Goal: Task Accomplishment & Management: Manage account settings

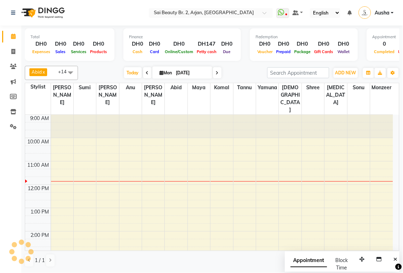
scroll to position [48, 0]
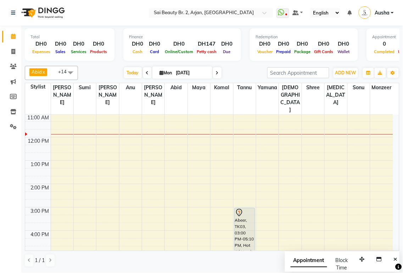
click at [215, 267] on div "1 / 1" at bounding box center [212, 260] width 375 height 13
click at [162, 259] on div "1 / 1" at bounding box center [212, 260] width 375 height 13
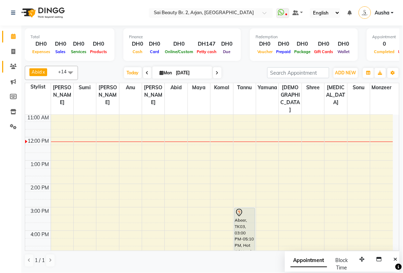
click at [12, 68] on icon at bounding box center [13, 66] width 7 height 5
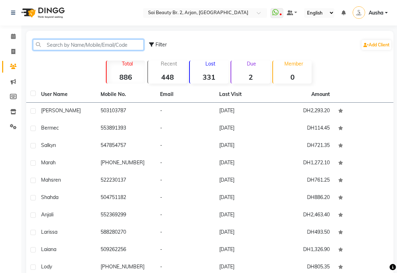
click at [66, 45] on input "text" at bounding box center [88, 44] width 111 height 11
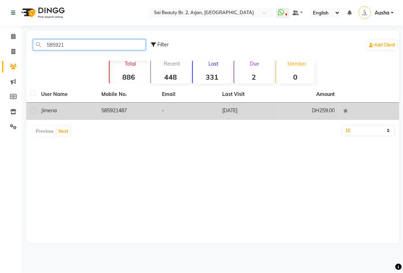
type input "585921"
click at [118, 110] on td "585921487" at bounding box center [128, 111] width 61 height 17
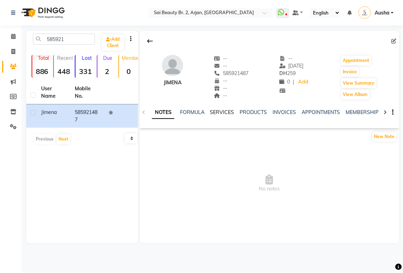
click at [221, 110] on link "SERVICES" at bounding box center [222, 112] width 24 height 6
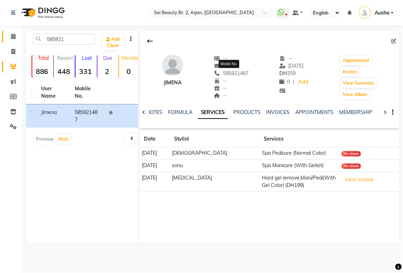
click at [13, 36] on icon at bounding box center [13, 36] width 5 height 5
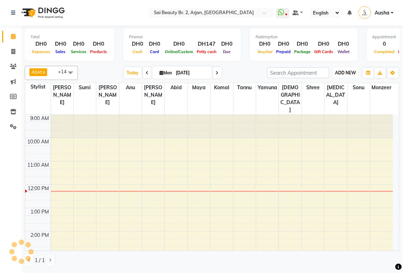
click at [352, 74] on span "ADD NEW" at bounding box center [345, 72] width 21 height 5
click at [338, 87] on button "Add Appointment" at bounding box center [330, 86] width 56 height 9
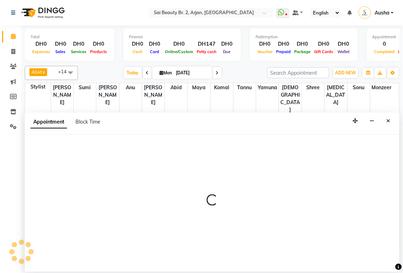
select select "600"
select select "tentative"
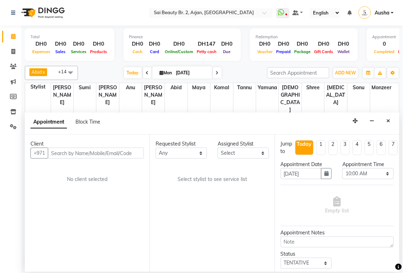
click at [65, 150] on input "text" at bounding box center [96, 153] width 96 height 11
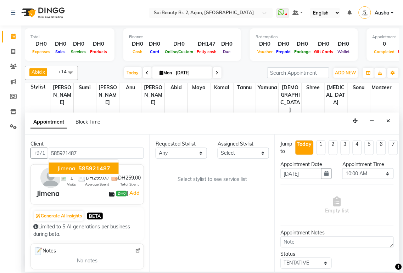
type input "585921487"
click at [200, 151] on select "Any [PERSON_NAME][MEDICAL_DATA] [PERSON_NAME] [PERSON_NAME] [PERSON_NAME] Gita …" at bounding box center [181, 153] width 51 height 11
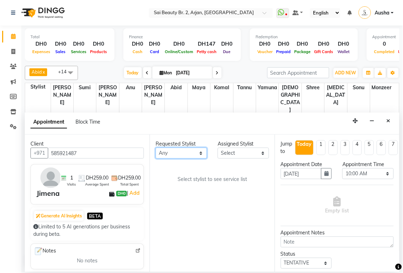
select select "72771"
click at [156, 148] on select "Any [PERSON_NAME][MEDICAL_DATA] [PERSON_NAME] [PERSON_NAME] [PERSON_NAME] Gita …" at bounding box center [181, 153] width 51 height 11
select select "72771"
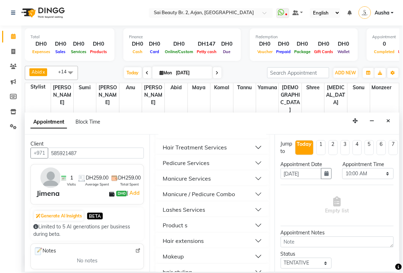
scroll to position [416, 0]
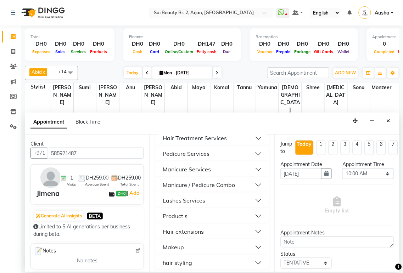
click at [252, 191] on button "Manicure / Pedicure Combo" at bounding box center [211, 185] width 107 height 13
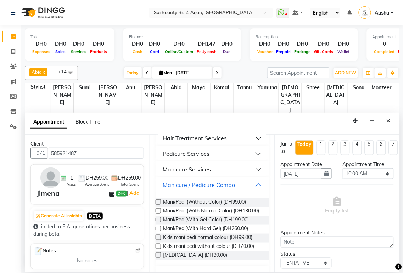
click at [156, 223] on label at bounding box center [158, 219] width 5 height 5
click at [156, 223] on input "checkbox" at bounding box center [158, 220] width 5 height 5
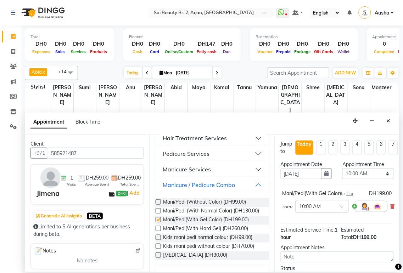
checkbox input "false"
click at [383, 172] on select "Select 10:00 AM 10:05 AM 10:10 AM 10:15 AM 10:20 AM 10:25 AM 10:30 AM 10:35 AM …" at bounding box center [368, 173] width 51 height 11
select select "740"
click at [343, 168] on select "Select 10:00 AM 10:05 AM 10:10 AM 10:15 AM 10:20 AM 10:25 AM 10:30 AM 10:35 AM …" at bounding box center [368, 173] width 51 height 11
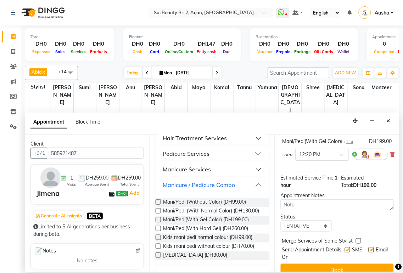
scroll to position [68, 0]
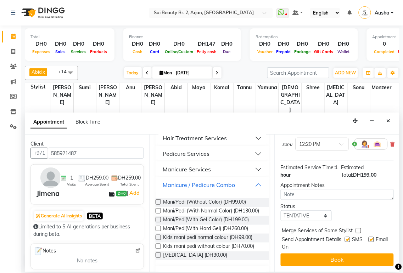
click at [356, 228] on label at bounding box center [358, 230] width 5 height 5
click at [356, 229] on input "checkbox" at bounding box center [358, 231] width 5 height 5
checkbox input "true"
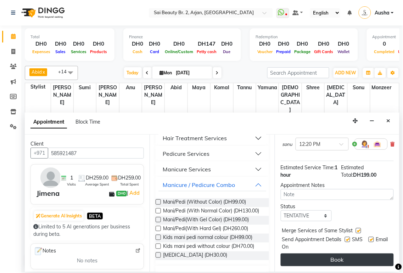
click at [349, 256] on button "Book" at bounding box center [337, 260] width 113 height 13
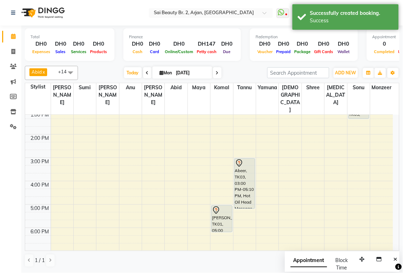
scroll to position [96, 0]
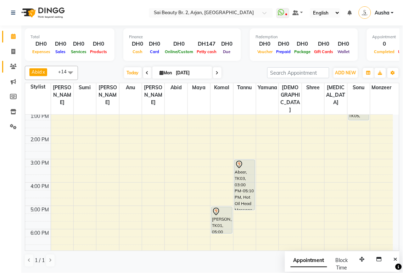
click at [13, 66] on icon at bounding box center [13, 66] width 7 height 5
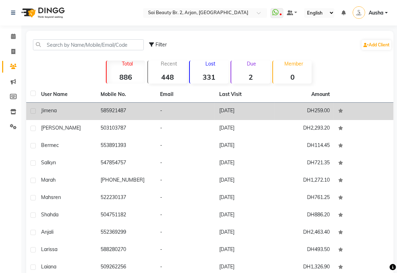
click at [229, 107] on td "[DATE]" at bounding box center [245, 111] width 60 height 17
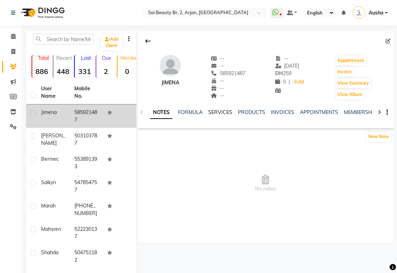
click at [222, 110] on link "SERVICES" at bounding box center [220, 112] width 24 height 6
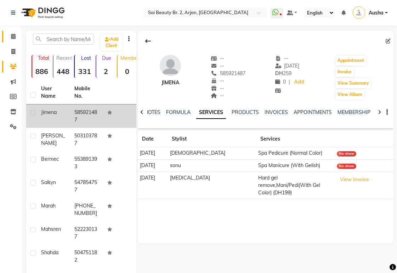
click at [13, 36] on icon at bounding box center [13, 36] width 5 height 5
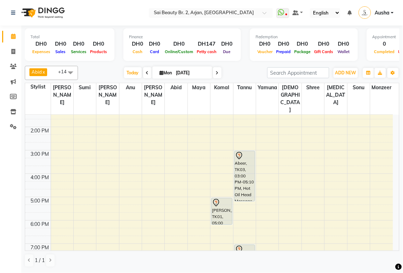
scroll to position [106, 0]
click at [245, 163] on div "Abeer, TK03, 03:00 PM-05:10 PM, Hot Oil Head Massage (Without Wash),Back Massag…" at bounding box center [245, 175] width 21 height 50
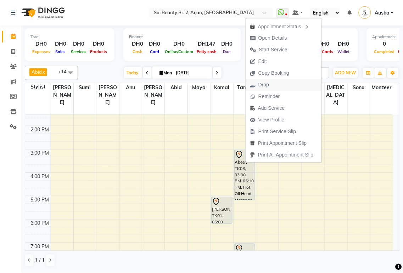
click at [274, 87] on button "Drop" at bounding box center [284, 85] width 76 height 12
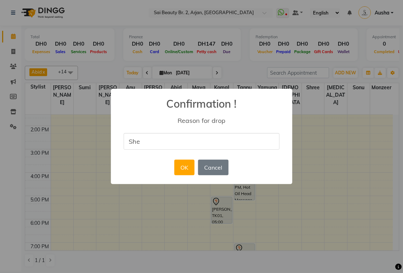
type input "She canceled booking"
click at [183, 168] on button "OK" at bounding box center [184, 168] width 20 height 16
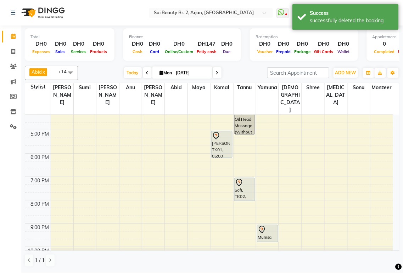
scroll to position [178, 0]
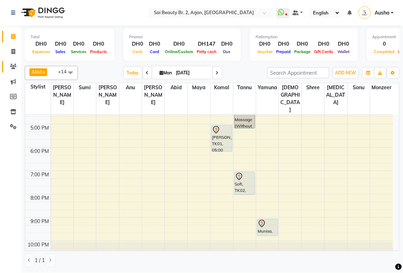
click at [11, 66] on icon at bounding box center [13, 66] width 7 height 5
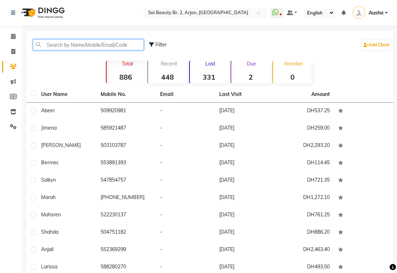
click at [94, 44] on input "text" at bounding box center [88, 44] width 111 height 11
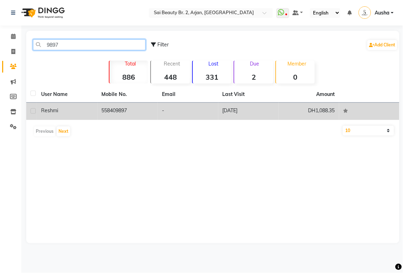
type input "9897"
click at [119, 108] on td "558409897" at bounding box center [128, 111] width 61 height 17
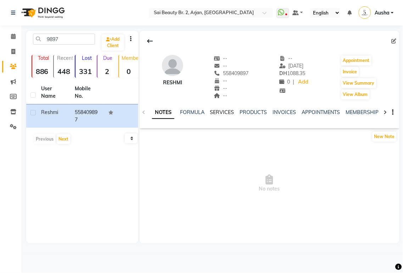
click at [222, 111] on link "SERVICES" at bounding box center [222, 112] width 24 height 6
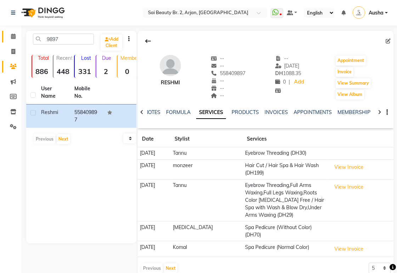
click at [14, 38] on icon at bounding box center [13, 36] width 5 height 5
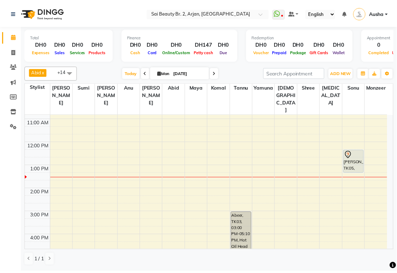
scroll to position [43, 0]
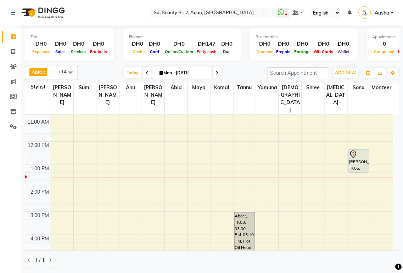
click at [363, 150] on div "[PERSON_NAME], TK05, 12:20 PM-01:20 PM, [PERSON_NAME]/Pedi(With Gel Color)" at bounding box center [359, 161] width 21 height 23
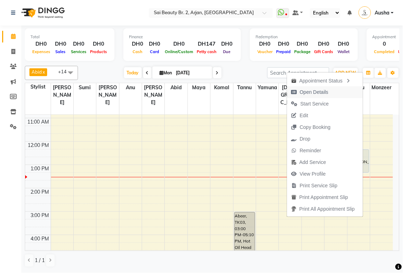
click at [324, 90] on span "Open Details" at bounding box center [314, 92] width 29 height 7
select select "7"
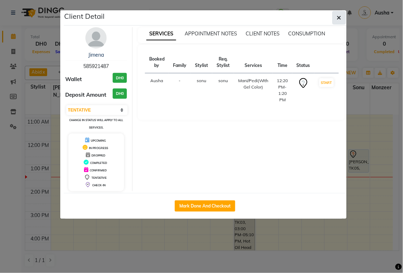
click at [339, 17] on icon "button" at bounding box center [339, 18] width 4 height 6
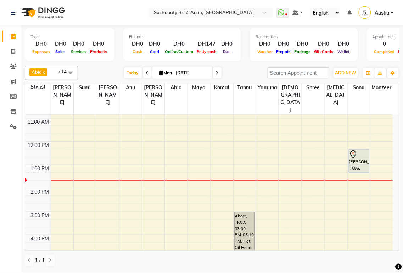
click at [362, 150] on div "[PERSON_NAME], TK05, 12:20 PM-01:20 PM, [PERSON_NAME]/Pedi(With Gel Color)" at bounding box center [359, 161] width 21 height 23
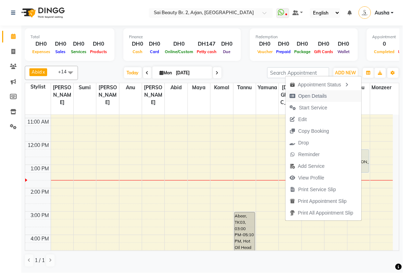
click at [322, 91] on span "Open Details" at bounding box center [309, 96] width 46 height 12
select select "7"
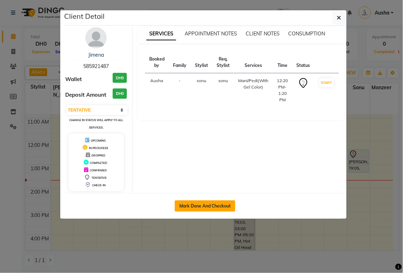
click at [213, 206] on button "Mark Done And Checkout" at bounding box center [205, 206] width 61 height 11
select select "service"
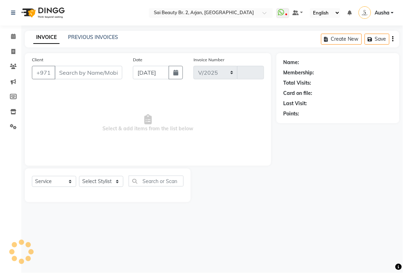
select select "6956"
type input "1886"
type input "585921487"
select select "72771"
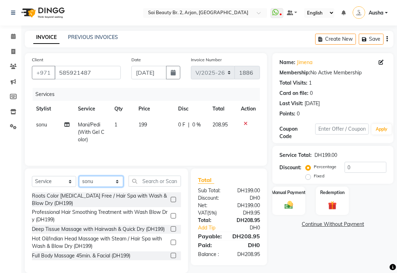
click at [119, 184] on select "Select Stylist [PERSON_NAME][MEDICAL_DATA] [PERSON_NAME] [PERSON_NAME] [PERSON_…" at bounding box center [101, 181] width 44 height 11
click at [194, 147] on td "0 F | 0 %" at bounding box center [191, 132] width 34 height 31
select select "72771"
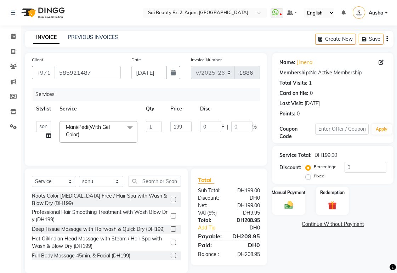
click at [173, 144] on td "199" at bounding box center [181, 132] width 30 height 30
click at [49, 137] on icon at bounding box center [48, 135] width 5 height 5
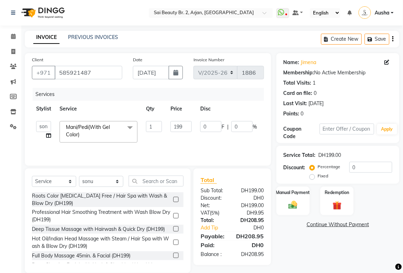
select select "72771"
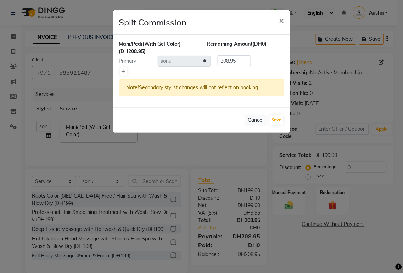
click at [125, 73] on icon at bounding box center [124, 71] width 4 height 4
type input "104.47"
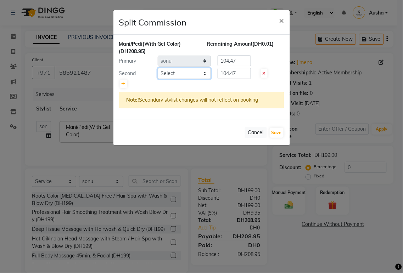
click at [175, 73] on select "Select [PERSON_NAME][MEDICAL_DATA] [PERSON_NAME] [PERSON_NAME] [PERSON_NAME] [P…" at bounding box center [184, 73] width 53 height 11
select select "65140"
click at [158, 68] on select "Select [PERSON_NAME][MEDICAL_DATA] [PERSON_NAME] [PERSON_NAME] [PERSON_NAME] [P…" at bounding box center [184, 73] width 53 height 11
click at [239, 75] on input "104.47" at bounding box center [234, 73] width 33 height 11
type input "1"
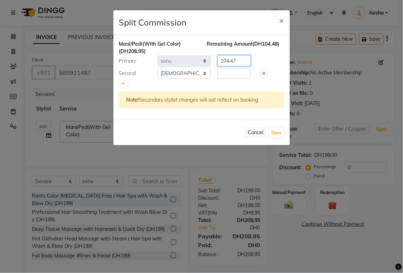
click at [242, 62] on input "104.47" at bounding box center [234, 60] width 33 height 11
type input "1"
click at [232, 71] on input "number" at bounding box center [234, 73] width 33 height 11
click at [229, 62] on input "number" at bounding box center [234, 60] width 33 height 11
type input "100"
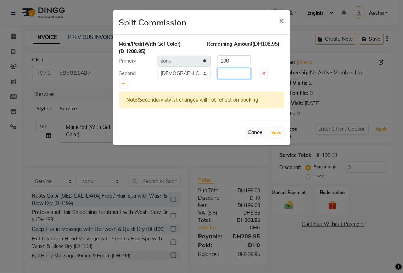
click at [229, 74] on input "number" at bounding box center [234, 73] width 33 height 11
type input "108.95"
click at [275, 132] on button "Save" at bounding box center [277, 133] width 14 height 10
select select "Select"
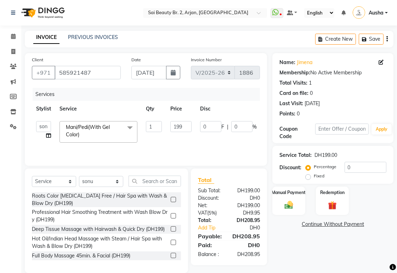
scroll to position [11, 0]
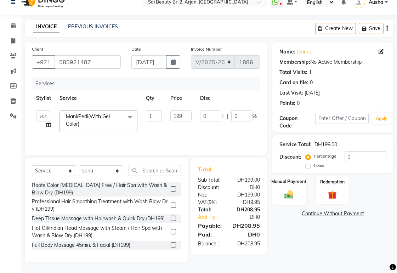
click at [295, 189] on div "Manual Payment" at bounding box center [289, 191] width 34 height 30
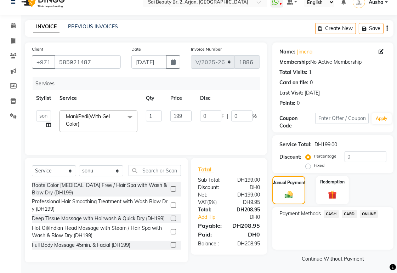
click at [355, 213] on span "CARD" at bounding box center [349, 214] width 15 height 8
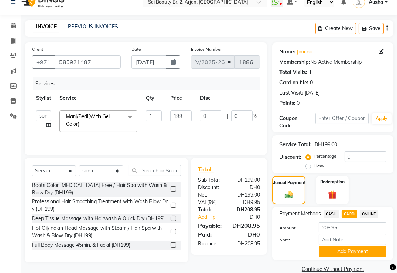
scroll to position [23, 0]
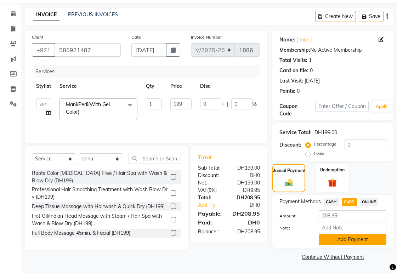
click at [353, 240] on button "Add Payment" at bounding box center [353, 239] width 68 height 11
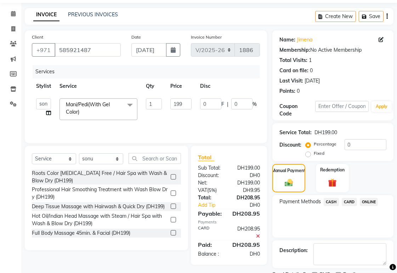
scroll to position [52, 0]
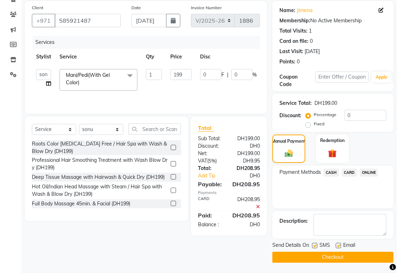
click at [344, 256] on button "Checkout" at bounding box center [333, 257] width 121 height 11
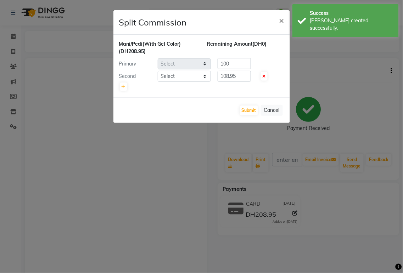
select select "72771"
select select "65140"
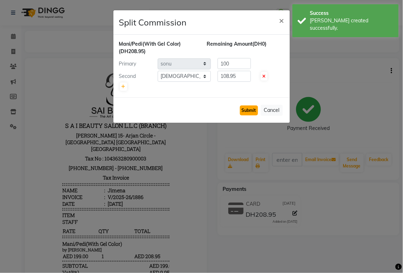
click at [247, 109] on button "Submit" at bounding box center [249, 111] width 18 height 10
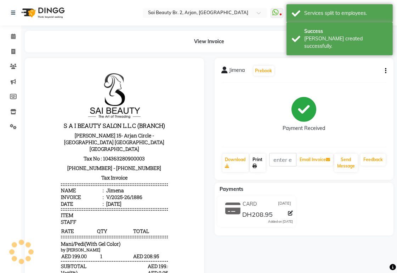
click at [261, 161] on link "Print" at bounding box center [258, 163] width 16 height 18
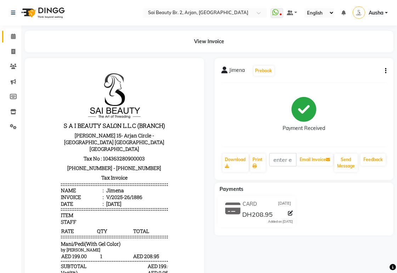
click at [13, 35] on icon at bounding box center [13, 36] width 5 height 5
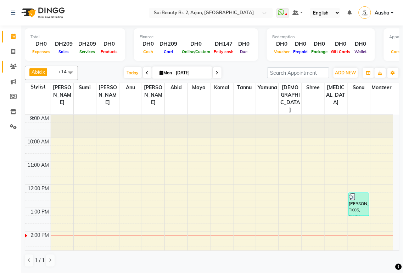
click at [12, 65] on icon at bounding box center [13, 66] width 7 height 5
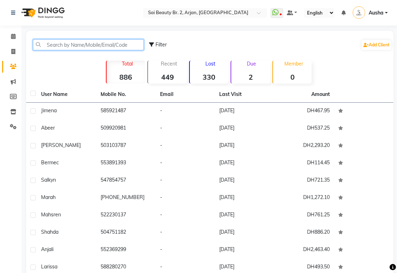
click at [74, 43] on input "text" at bounding box center [88, 44] width 111 height 11
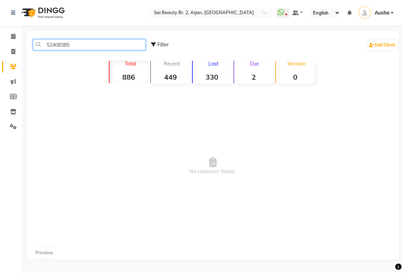
type input "524083852"
click at [13, 37] on icon at bounding box center [13, 36] width 5 height 5
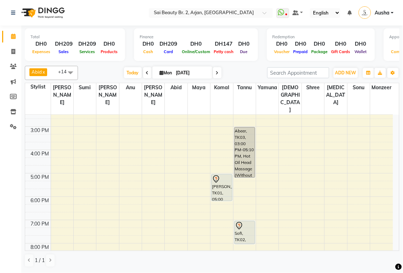
scroll to position [131, 0]
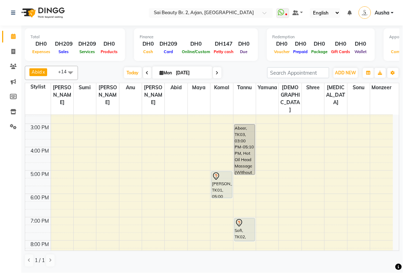
click at [244, 219] on div "Sofi, TK02, 07:00 PM-08:00 PM, Pkg Full Body Massage with Hot Towel (1hr)" at bounding box center [245, 230] width 21 height 23
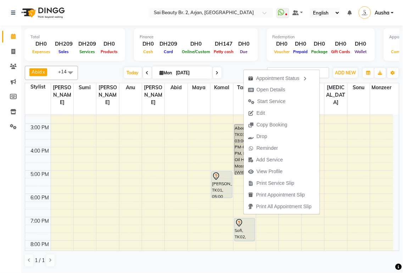
click at [219, 71] on span at bounding box center [217, 72] width 9 height 11
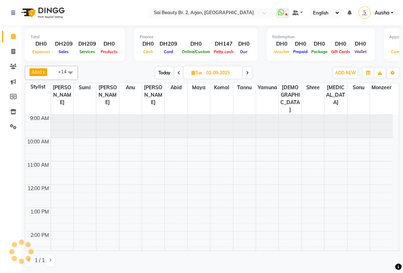
scroll to position [118, 0]
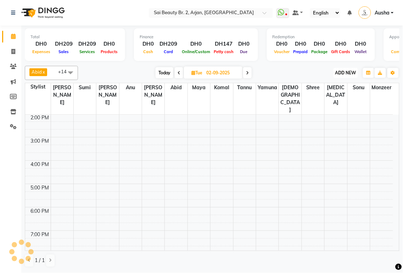
click at [347, 73] on span "ADD NEW" at bounding box center [345, 72] width 21 height 5
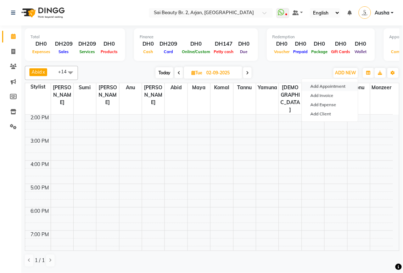
click at [331, 85] on button "Add Appointment" at bounding box center [330, 86] width 56 height 9
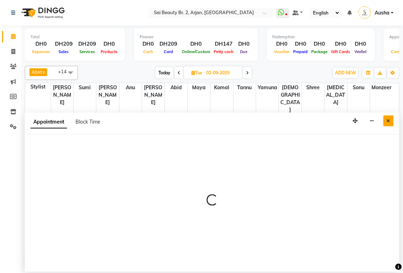
click at [388, 118] on icon "Close" at bounding box center [389, 120] width 4 height 5
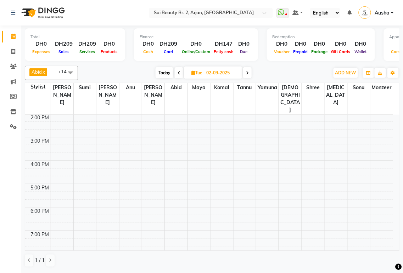
click at [162, 71] on span "Today" at bounding box center [165, 72] width 18 height 11
type input "[DATE]"
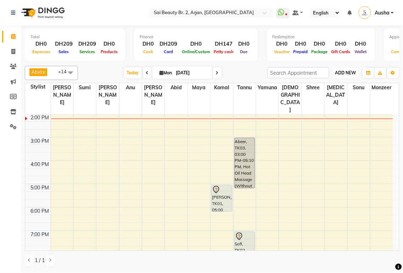
click at [343, 72] on span "ADD NEW" at bounding box center [345, 72] width 21 height 5
click at [322, 115] on link "Add Client" at bounding box center [330, 114] width 56 height 9
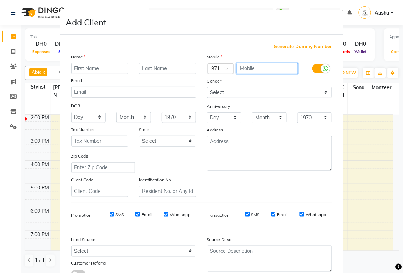
click at [250, 67] on input "text" at bounding box center [267, 68] width 61 height 11
type input "524083852"
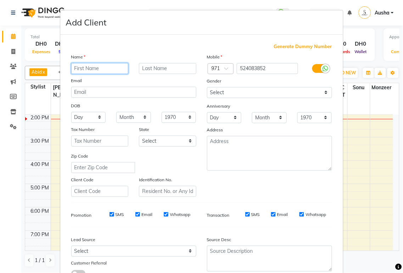
click at [94, 67] on input "text" at bounding box center [99, 68] width 57 height 11
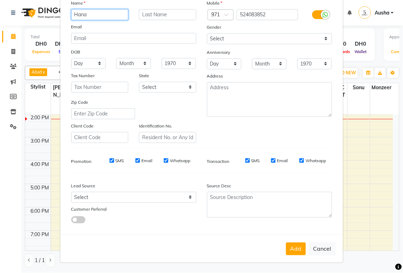
scroll to position [54, 0]
type input "Hana"
click at [288, 247] on button "Add" at bounding box center [296, 249] width 20 height 13
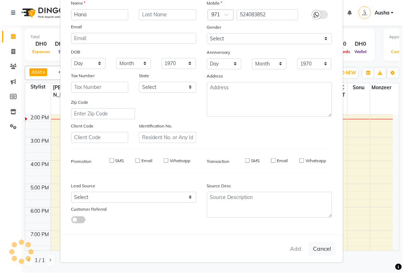
select select
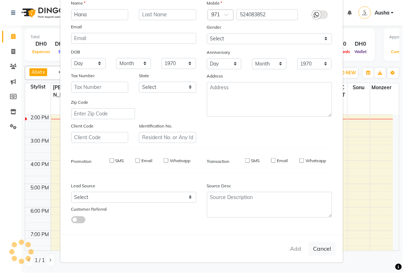
select select
checkbox input "false"
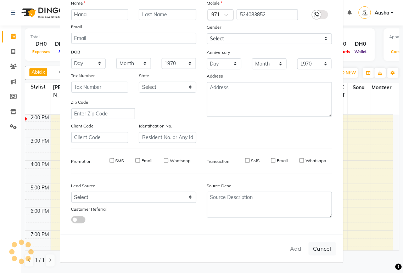
checkbox input "false"
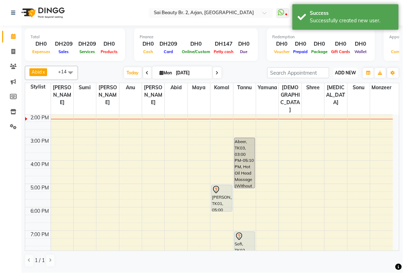
click at [346, 71] on span "ADD NEW" at bounding box center [345, 72] width 21 height 5
click at [327, 84] on button "Add Appointment" at bounding box center [330, 86] width 56 height 9
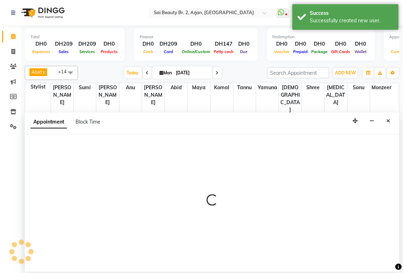
select select "600"
select select "tentative"
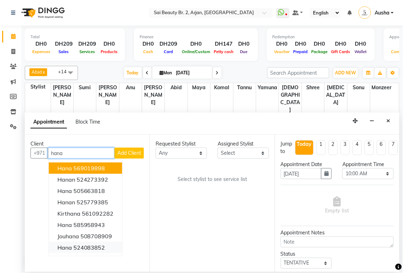
click at [89, 249] on ngb-highlight "524083852" at bounding box center [89, 247] width 32 height 7
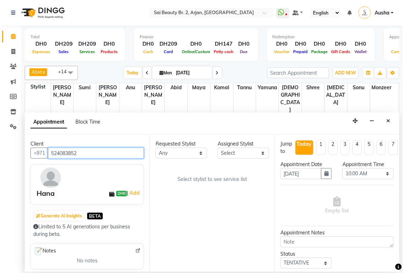
type input "524083852"
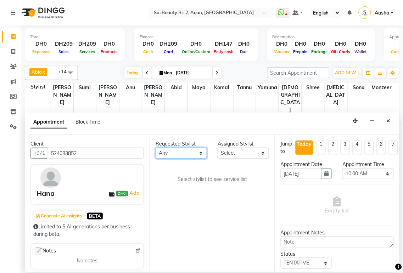
click at [202, 153] on select "Any [PERSON_NAME][MEDICAL_DATA] [PERSON_NAME] [PERSON_NAME] [PERSON_NAME] Gita …" at bounding box center [181, 153] width 51 height 11
select select "60066"
click at [156, 148] on select "Any [PERSON_NAME][MEDICAL_DATA] [PERSON_NAME] [PERSON_NAME] [PERSON_NAME] Gita …" at bounding box center [181, 153] width 51 height 11
select select "60066"
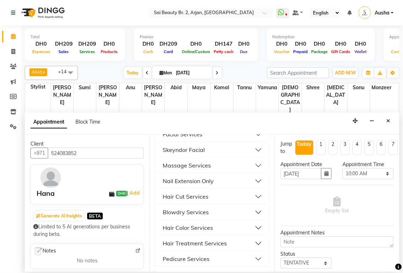
scroll to position [305, 0]
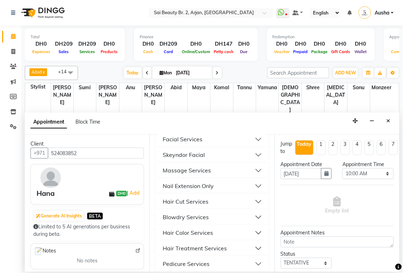
click at [250, 130] on button "Body Waxing" at bounding box center [211, 124] width 107 height 13
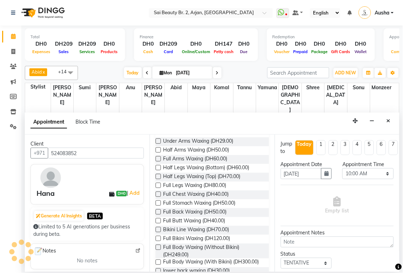
click at [159, 241] on label at bounding box center [158, 238] width 5 height 5
click at [159, 242] on input "checkbox" at bounding box center [158, 239] width 5 height 5
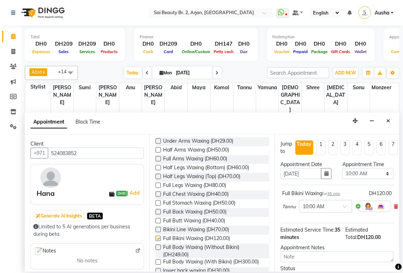
checkbox input "false"
click at [382, 171] on select "Select 10:00 AM 10:05 AM 10:10 AM 10:15 AM 10:20 AM 10:25 AM 10:30 AM 10:35 AM …" at bounding box center [368, 173] width 51 height 11
select select "855"
click at [343, 168] on select "Select 10:00 AM 10:05 AM 10:10 AM 10:15 AM 10:20 AM 10:25 AM 10:30 AM 10:35 AM …" at bounding box center [368, 173] width 51 height 11
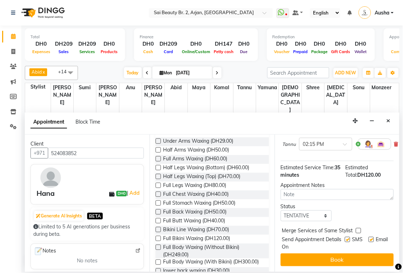
scroll to position [68, 0]
click at [360, 228] on label at bounding box center [358, 230] width 5 height 5
click at [360, 229] on input "checkbox" at bounding box center [358, 231] width 5 height 5
checkbox input "true"
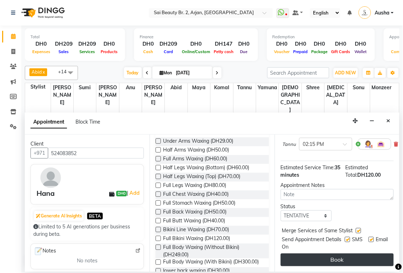
click at [349, 254] on button "Book" at bounding box center [337, 260] width 113 height 13
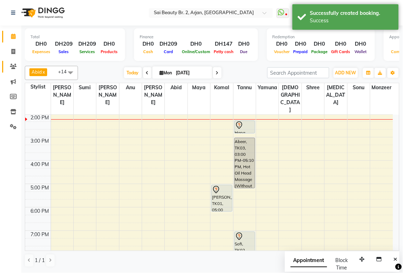
click at [14, 68] on icon at bounding box center [13, 66] width 7 height 5
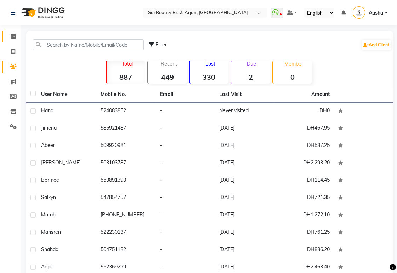
click at [6, 36] on link "Calendar" at bounding box center [10, 37] width 17 height 12
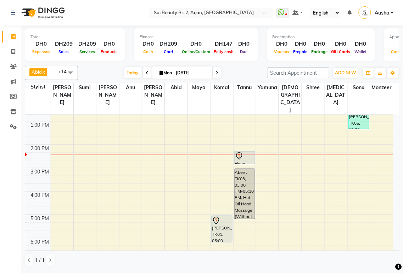
scroll to position [82, 0]
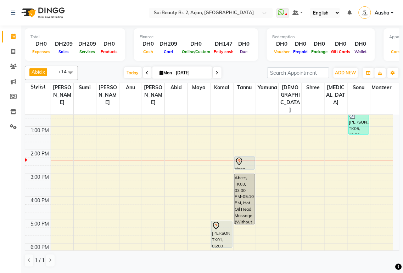
click at [245, 157] on div at bounding box center [245, 161] width 20 height 9
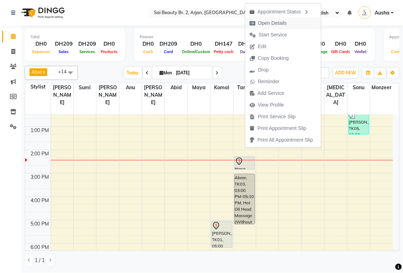
click at [279, 22] on span "Open Details" at bounding box center [272, 23] width 29 height 7
select select "7"
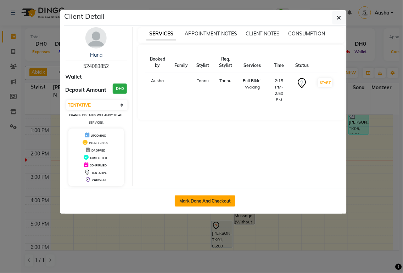
click at [224, 201] on button "Mark Done And Checkout" at bounding box center [205, 201] width 61 height 11
select select "service"
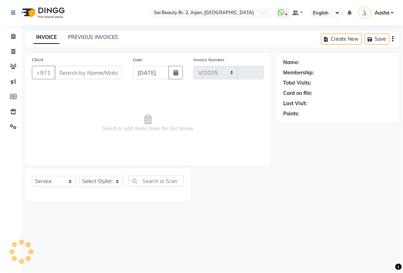
select select "6956"
type input "1887"
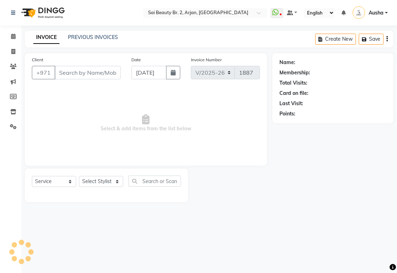
type input "524083852"
select select "60066"
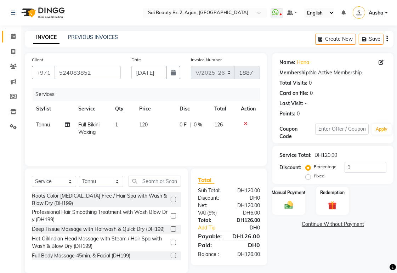
click at [13, 35] on icon at bounding box center [13, 36] width 5 height 5
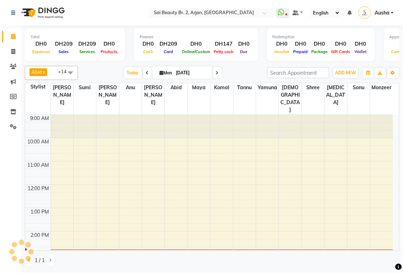
scroll to position [118, 0]
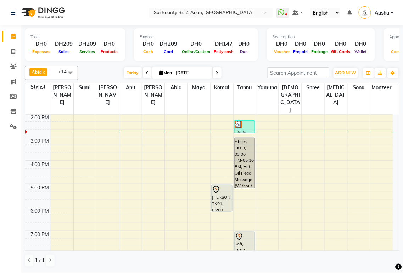
click at [245, 121] on div at bounding box center [245, 124] width 20 height 7
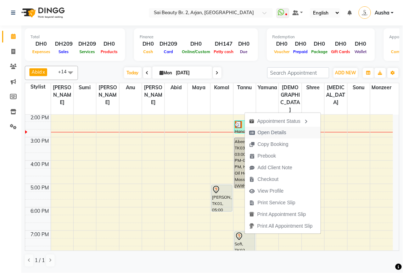
click at [281, 132] on span "Open Details" at bounding box center [272, 132] width 29 height 7
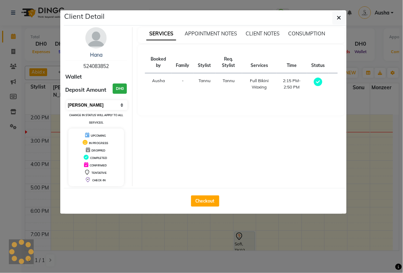
click at [119, 103] on select "Select MARK DONE UPCOMING" at bounding box center [97, 105] width 62 height 10
click at [66, 100] on select "Select MARK DONE UPCOMING" at bounding box center [97, 105] width 62 height 10
click at [121, 105] on select "Select MARK DONE UPCOMING" at bounding box center [97, 105] width 62 height 10
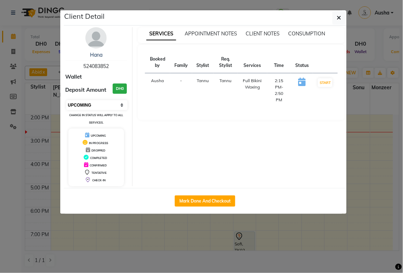
select select "7"
click at [66, 100] on select "Select IN SERVICE CONFIRMED TENTATIVE CHECK IN MARK DONE DROPPED UPCOMING" at bounding box center [97, 105] width 62 height 10
click at [339, 17] on icon "button" at bounding box center [339, 18] width 4 height 6
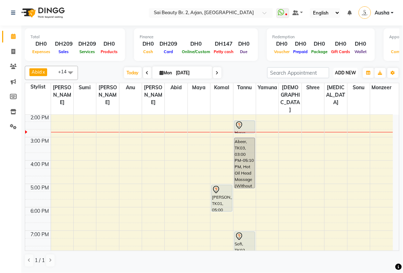
click at [349, 70] on span "ADD NEW" at bounding box center [345, 72] width 21 height 5
click at [336, 86] on button "Add Appointment" at bounding box center [330, 86] width 56 height 9
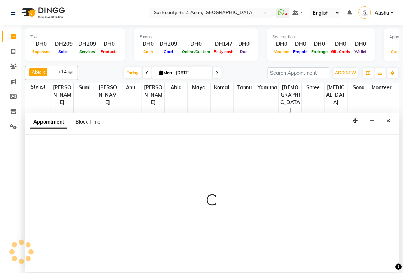
select select "600"
select select "tentative"
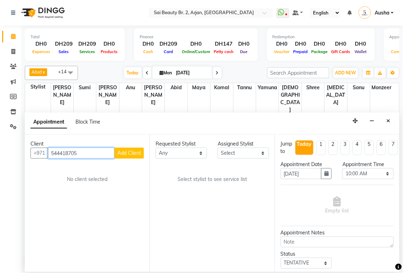
type input "544418705"
click at [134, 151] on span "Add Client" at bounding box center [129, 153] width 24 height 6
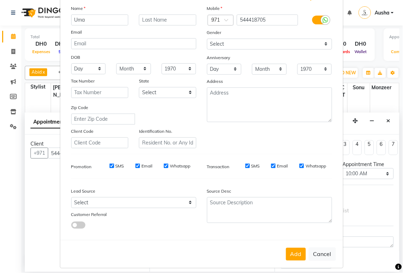
scroll to position [54, 0]
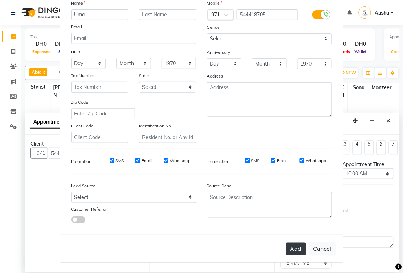
type input "Uma"
click at [294, 247] on button "Add" at bounding box center [296, 249] width 20 height 13
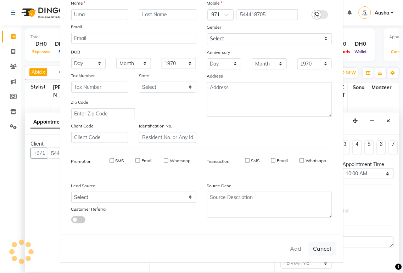
select select
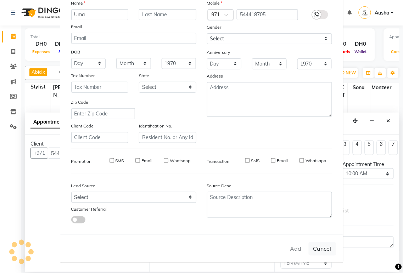
select select
checkbox input "false"
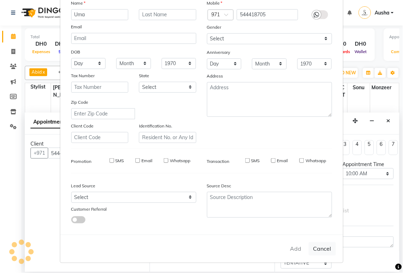
checkbox input "false"
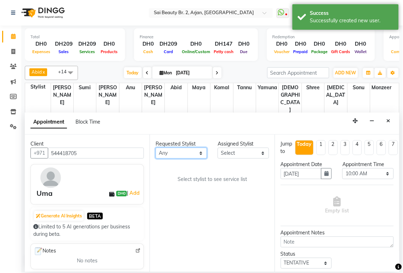
click at [200, 153] on select "Any [PERSON_NAME][MEDICAL_DATA] [PERSON_NAME] [PERSON_NAME] [PERSON_NAME] Gita …" at bounding box center [181, 153] width 51 height 11
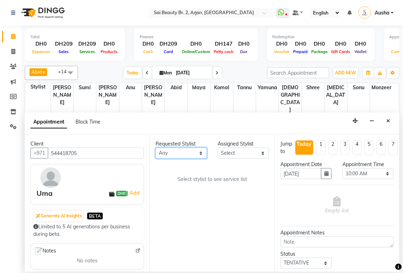
click at [196, 155] on select "Any [PERSON_NAME][MEDICAL_DATA] [PERSON_NAME] [PERSON_NAME] [PERSON_NAME] Gita …" at bounding box center [181, 153] width 51 height 11
select select "72771"
click at [156, 148] on select "Any [PERSON_NAME][MEDICAL_DATA] [PERSON_NAME] [PERSON_NAME] [PERSON_NAME] Gita …" at bounding box center [181, 153] width 51 height 11
select select "72771"
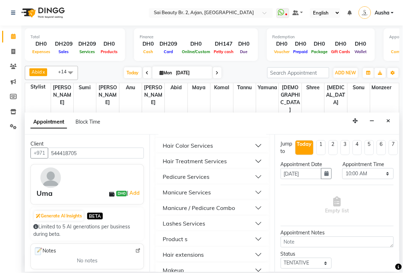
scroll to position [389, 0]
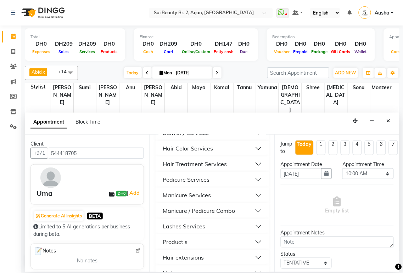
click at [252, 218] on button "Manicure / Pedicure Combo" at bounding box center [211, 211] width 107 height 13
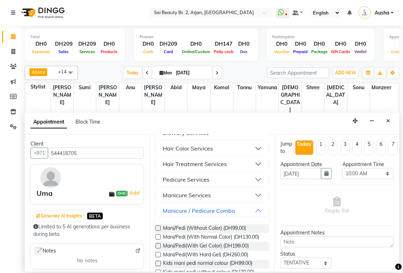
click at [156, 240] on label at bounding box center [158, 237] width 5 height 5
click at [156, 240] on input "checkbox" at bounding box center [158, 238] width 5 height 5
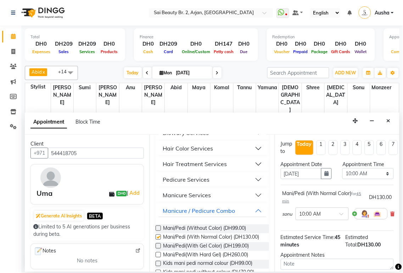
checkbox input "false"
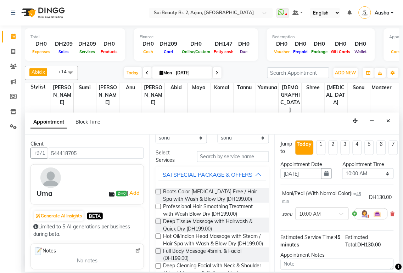
scroll to position [0, 0]
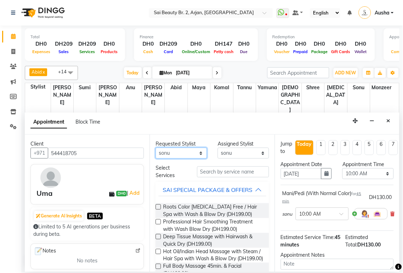
click at [201, 155] on select "Any [PERSON_NAME][MEDICAL_DATA] [PERSON_NAME] [PERSON_NAME] [PERSON_NAME] Gita …" at bounding box center [181, 153] width 51 height 11
select select "61483"
click at [156, 148] on select "Any [PERSON_NAME][MEDICAL_DATA] [PERSON_NAME] [PERSON_NAME] [PERSON_NAME] Gita …" at bounding box center [181, 153] width 51 height 11
select select "61483"
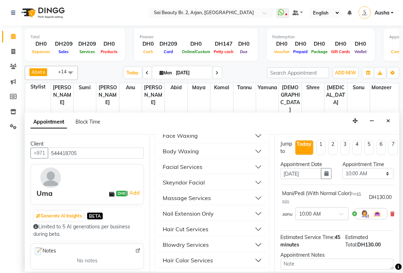
scroll to position [274, 0]
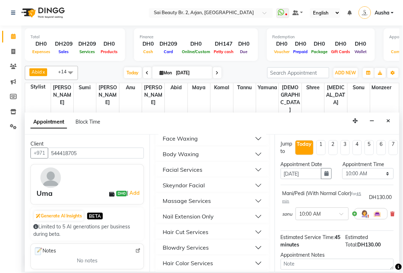
click at [248, 192] on button "Skeyndor Facial" at bounding box center [211, 185] width 107 height 13
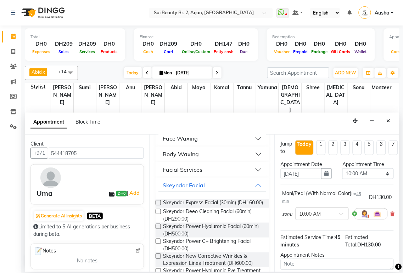
click at [251, 177] on button "Facial Services" at bounding box center [211, 170] width 107 height 13
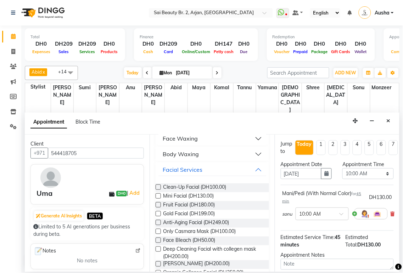
click at [158, 190] on label at bounding box center [158, 187] width 5 height 5
click at [158, 190] on input "checkbox" at bounding box center [158, 188] width 5 height 5
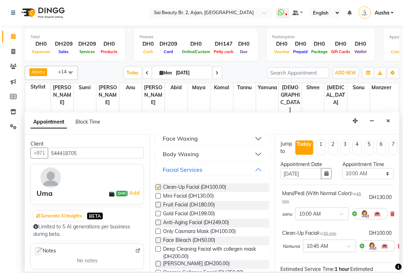
checkbox input "false"
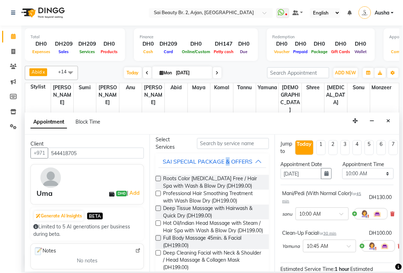
scroll to position [0, 0]
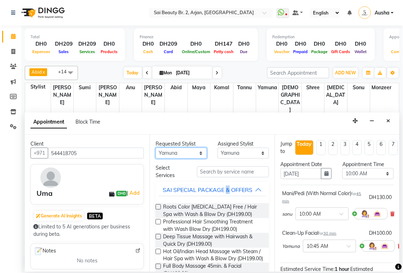
click at [198, 151] on select "Any [PERSON_NAME][MEDICAL_DATA] [PERSON_NAME] [PERSON_NAME] [PERSON_NAME] Gita …" at bounding box center [181, 153] width 51 height 11
click at [192, 154] on select "Any [PERSON_NAME][MEDICAL_DATA] [PERSON_NAME] [PERSON_NAME] [PERSON_NAME] Gita …" at bounding box center [181, 153] width 51 height 11
click at [196, 156] on select "Any [PERSON_NAME][MEDICAL_DATA] [PERSON_NAME] [PERSON_NAME] [PERSON_NAME] Gita …" at bounding box center [181, 153] width 51 height 11
click at [158, 196] on button "SAI SPECIAL PACKAGE & OFFERS" at bounding box center [211, 190] width 107 height 13
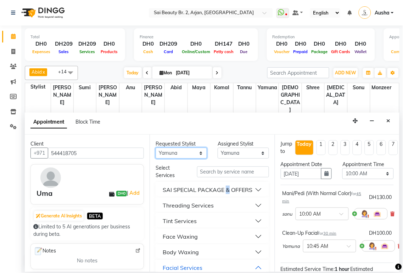
click at [193, 155] on select "Any [PERSON_NAME][MEDICAL_DATA] [PERSON_NAME] [PERSON_NAME] [PERSON_NAME] Gita …" at bounding box center [181, 153] width 51 height 11
click at [194, 154] on select "Any [PERSON_NAME][MEDICAL_DATA] [PERSON_NAME] [PERSON_NAME] [PERSON_NAME] Gita …" at bounding box center [181, 153] width 51 height 11
click at [196, 156] on select "Any [PERSON_NAME][MEDICAL_DATA] [PERSON_NAME] [PERSON_NAME] [PERSON_NAME] Gita …" at bounding box center [181, 153] width 51 height 11
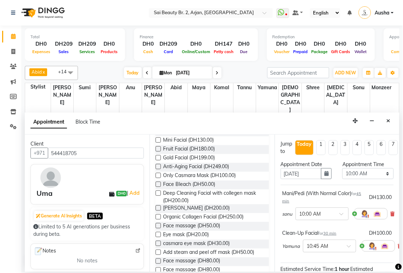
scroll to position [157, 0]
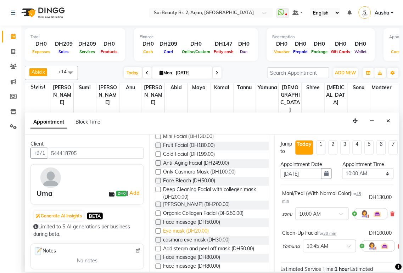
click at [195, 236] on span "Eye mask (DH20.00)" at bounding box center [186, 232] width 46 height 9
checkbox input "false"
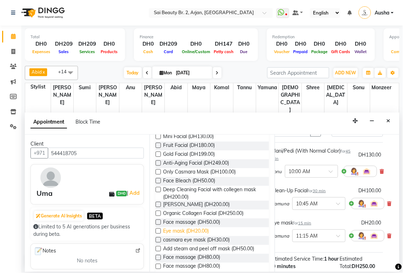
scroll to position [43, 16]
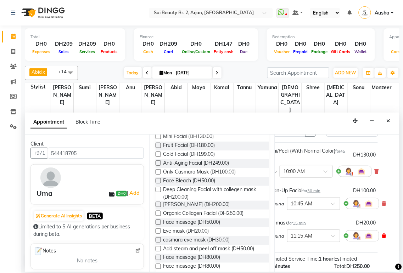
click at [384, 236] on icon at bounding box center [384, 236] width 4 height 5
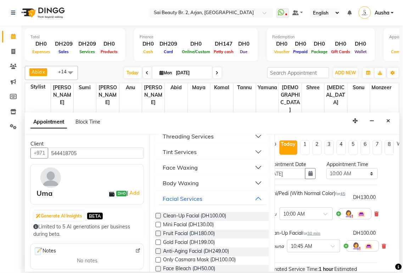
scroll to position [0, 0]
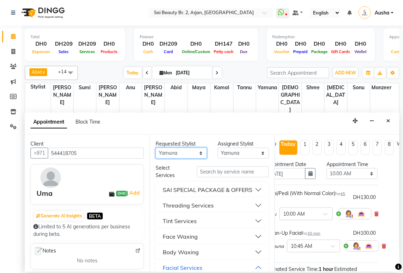
click at [194, 155] on select "Any [PERSON_NAME][MEDICAL_DATA] [PERSON_NAME] [PERSON_NAME] [PERSON_NAME] Gita …" at bounding box center [181, 153] width 51 height 11
select select "60066"
click at [156, 148] on select "Any [PERSON_NAME][MEDICAL_DATA] [PERSON_NAME] [PERSON_NAME] [PERSON_NAME] Gita …" at bounding box center [181, 153] width 51 height 11
select select "60066"
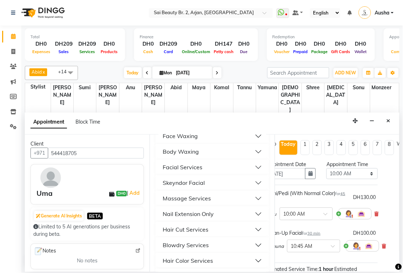
scroll to position [270, 0]
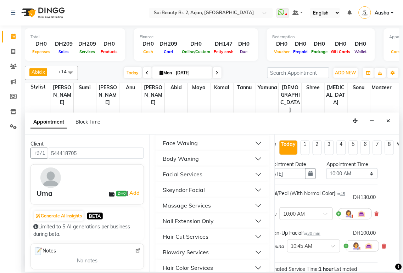
click at [250, 166] on button "Body Waxing" at bounding box center [211, 159] width 107 height 13
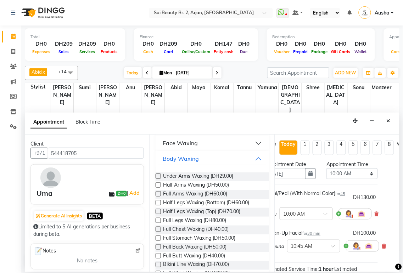
click at [157, 188] on label at bounding box center [158, 185] width 5 height 5
click at [157, 188] on input "checkbox" at bounding box center [158, 186] width 5 height 5
click at [157, 188] on label at bounding box center [158, 185] width 5 height 5
click at [157, 188] on input "checkbox" at bounding box center [158, 186] width 5 height 5
checkbox input "false"
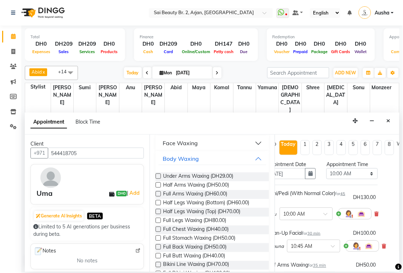
click at [158, 215] on label at bounding box center [158, 211] width 5 height 5
click at [158, 215] on input "checkbox" at bounding box center [158, 212] width 5 height 5
checkbox input "false"
click at [366, 175] on select "Select 10:00 AM 10:05 AM 10:10 AM 10:15 AM 10:20 AM 10:25 AM 10:30 AM 10:35 AM …" at bounding box center [352, 173] width 51 height 11
select select "900"
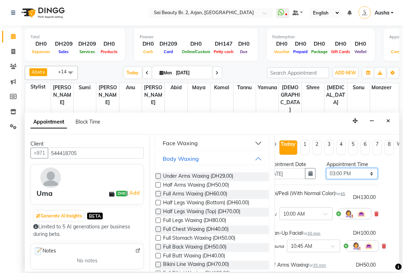
click at [327, 168] on select "Select 10:00 AM 10:05 AM 10:10 AM 10:15 AM 10:20 AM 10:25 AM 10:30 AM 10:35 AM …" at bounding box center [352, 173] width 51 height 11
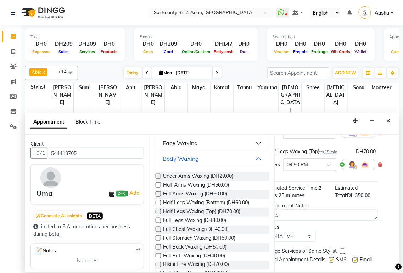
scroll to position [172, 16]
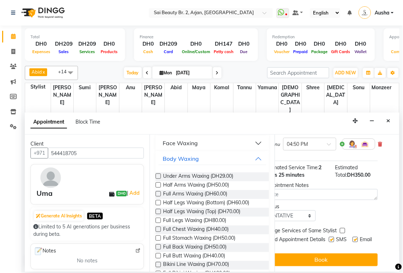
click at [342, 228] on label at bounding box center [342, 230] width 5 height 5
click at [342, 229] on input "checkbox" at bounding box center [342, 231] width 5 height 5
checkbox input "true"
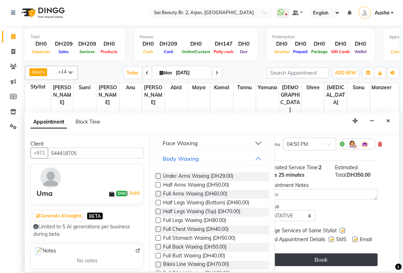
click at [340, 256] on button "Book" at bounding box center [321, 260] width 113 height 13
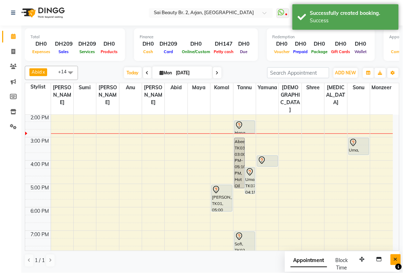
click at [396, 256] on button "Close" at bounding box center [396, 260] width 10 height 11
click at [13, 66] on icon at bounding box center [13, 66] width 7 height 5
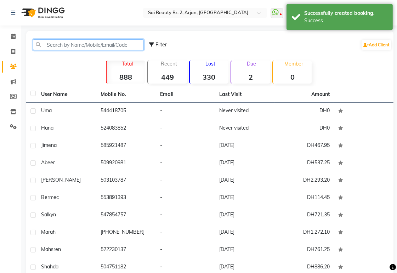
click at [73, 47] on input "text" at bounding box center [88, 44] width 111 height 11
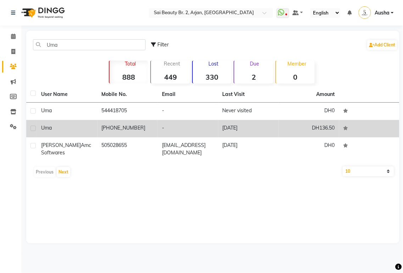
click at [242, 126] on td "[DATE]" at bounding box center [248, 128] width 61 height 17
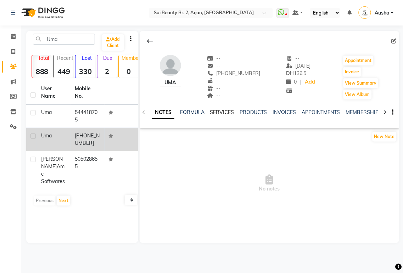
click at [223, 110] on link "SERVICES" at bounding box center [222, 112] width 24 height 6
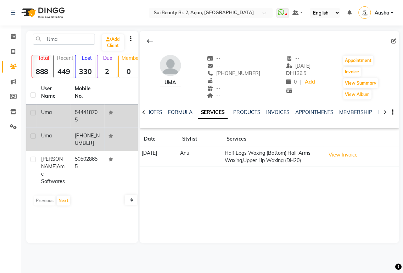
click at [80, 115] on td "544418705" at bounding box center [88, 116] width 34 height 23
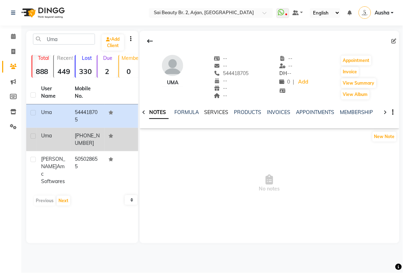
click at [217, 113] on link "SERVICES" at bounding box center [217, 112] width 24 height 6
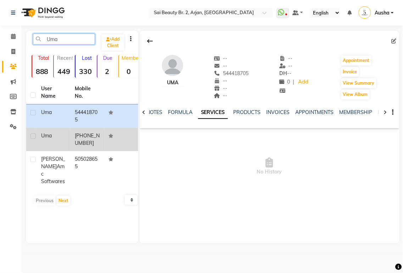
click at [63, 39] on input "Uma" at bounding box center [64, 39] width 62 height 11
type input "U"
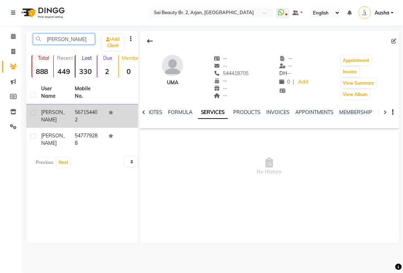
type input "[PERSON_NAME]"
click at [89, 116] on td "567154402" at bounding box center [88, 116] width 34 height 23
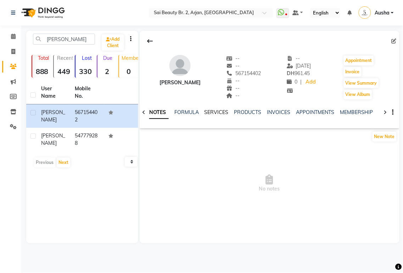
click at [206, 112] on link "SERVICES" at bounding box center [217, 112] width 24 height 6
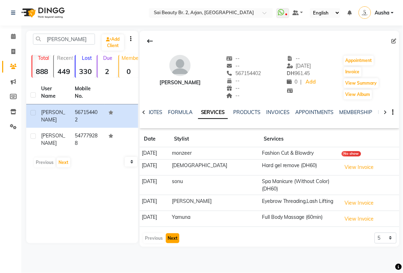
click at [173, 234] on button "Next" at bounding box center [172, 239] width 13 height 10
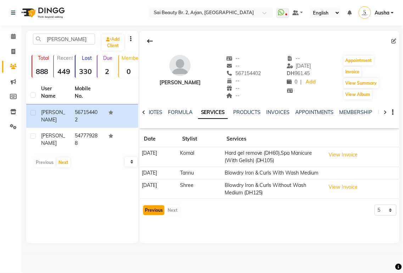
click at [154, 216] on button "Previous" at bounding box center [153, 211] width 21 height 10
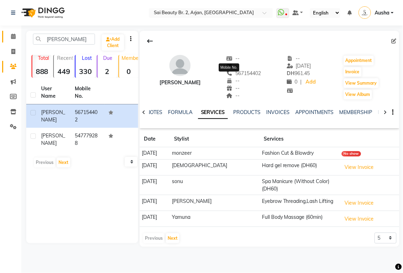
click at [15, 35] on icon at bounding box center [13, 36] width 5 height 5
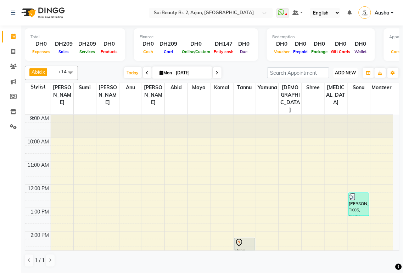
click at [346, 74] on span "ADD NEW" at bounding box center [345, 72] width 21 height 5
click at [324, 87] on button "Add Appointment" at bounding box center [330, 86] width 56 height 9
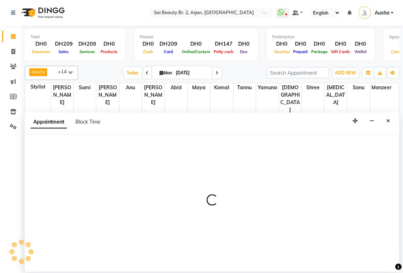
select select "600"
select select "tentative"
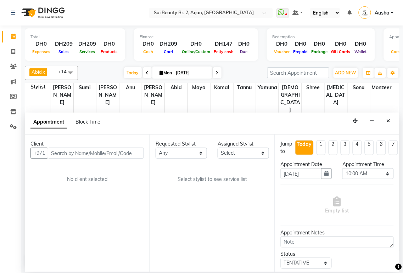
click at [72, 152] on input "text" at bounding box center [96, 153] width 96 height 11
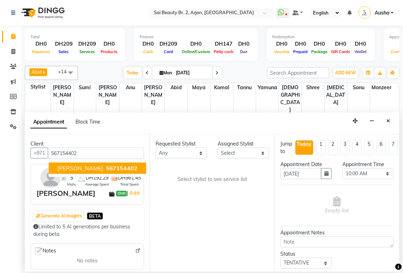
type input "567154402"
click at [199, 151] on select "Any [PERSON_NAME][MEDICAL_DATA] [PERSON_NAME] [PERSON_NAME] [PERSON_NAME] Gita …" at bounding box center [181, 153] width 51 height 11
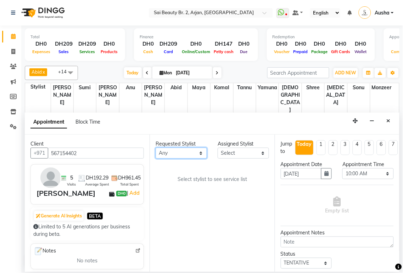
select select "59424"
click at [156, 148] on select "Any [PERSON_NAME][MEDICAL_DATA] [PERSON_NAME] [PERSON_NAME] [PERSON_NAME] Gita …" at bounding box center [181, 153] width 51 height 11
select select "59424"
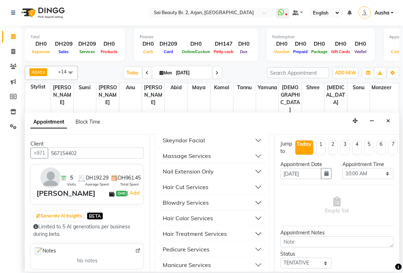
scroll to position [324, 0]
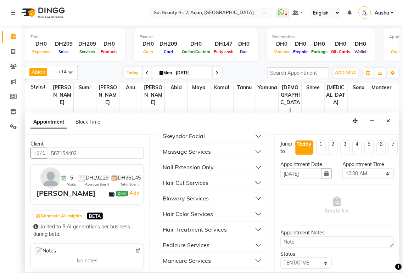
click at [250, 174] on button "Nail Extension Only" at bounding box center [211, 167] width 107 height 13
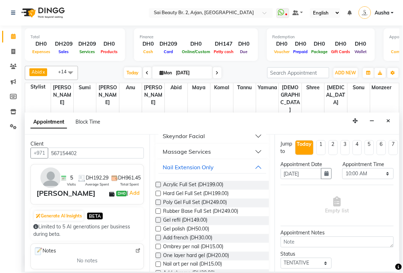
click at [156, 196] on label at bounding box center [158, 193] width 5 height 5
click at [156, 197] on input "checkbox" at bounding box center [158, 194] width 5 height 5
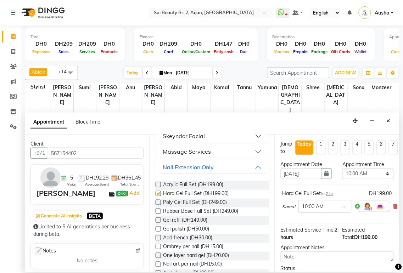
checkbox input "false"
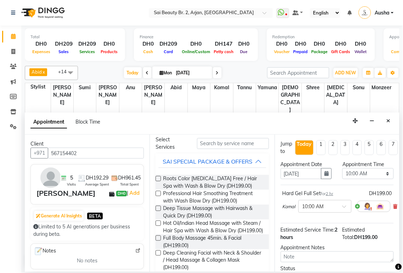
scroll to position [0, 0]
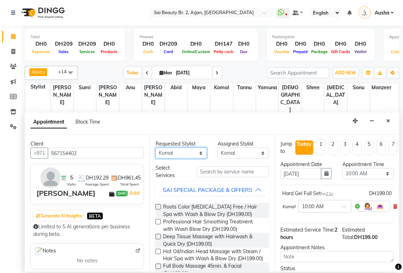
click at [199, 154] on select "Any [PERSON_NAME][MEDICAL_DATA] [PERSON_NAME] [PERSON_NAME] [PERSON_NAME] Gita …" at bounding box center [181, 153] width 51 height 11
select select "65140"
click at [156, 148] on select "Any [PERSON_NAME][MEDICAL_DATA] [PERSON_NAME] [PERSON_NAME] [PERSON_NAME] Gita …" at bounding box center [181, 153] width 51 height 11
select select "65140"
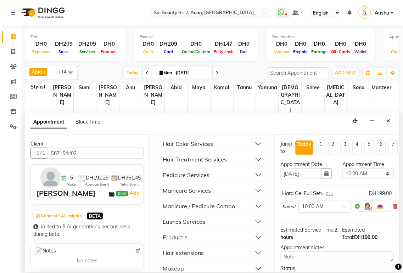
scroll to position [406, 0]
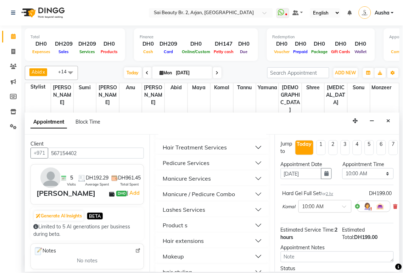
click at [252, 169] on button "Pedicure Services" at bounding box center [211, 163] width 107 height 13
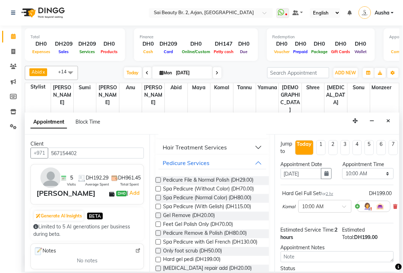
click at [159, 210] on label at bounding box center [158, 206] width 5 height 5
click at [159, 210] on input "checkbox" at bounding box center [158, 207] width 5 height 5
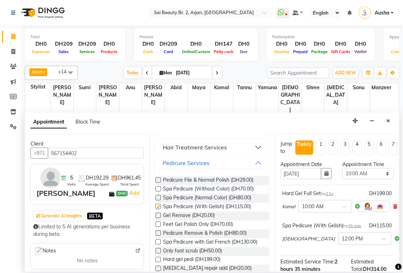
checkbox input "false"
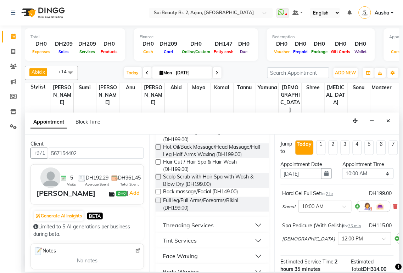
scroll to position [0, 0]
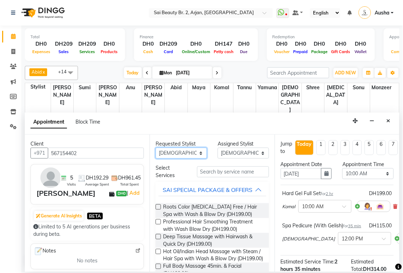
click at [192, 155] on select "Any [PERSON_NAME][MEDICAL_DATA] [PERSON_NAME] [PERSON_NAME] [PERSON_NAME] Gita …" at bounding box center [181, 153] width 51 height 11
select select "60066"
click at [156, 148] on select "Any [PERSON_NAME][MEDICAL_DATA] [PERSON_NAME] [PERSON_NAME] [PERSON_NAME] Gita …" at bounding box center [181, 153] width 51 height 11
select select "60066"
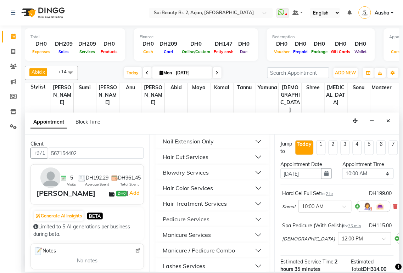
scroll to position [362, 0]
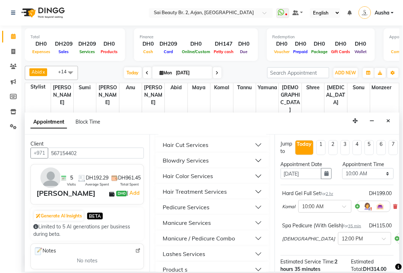
click at [248, 167] on button "Blowdry Services" at bounding box center [211, 161] width 107 height 13
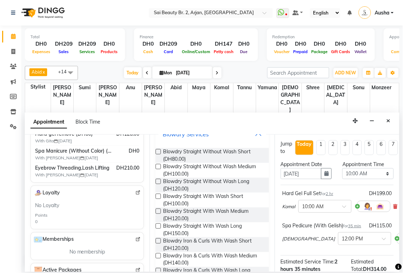
scroll to position [392, 0]
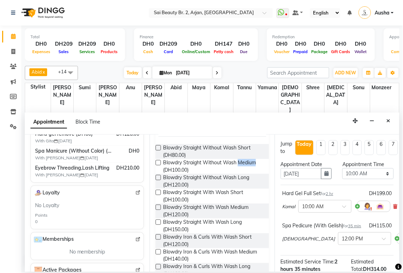
click at [157, 225] on label at bounding box center [158, 222] width 5 height 5
click at [157, 226] on input "checkbox" at bounding box center [158, 223] width 5 height 5
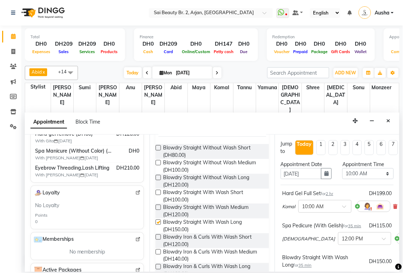
checkbox input "false"
click at [377, 176] on select "Select 10:00 AM 10:05 AM 10:10 AM 10:15 AM 10:20 AM 10:25 AM 10:30 AM 10:35 AM …" at bounding box center [368, 173] width 51 height 11
select select "1080"
click at [343, 168] on select "Select 10:00 AM 10:05 AM 10:10 AM 10:15 AM 10:20 AM 10:25 AM 10:30 AM 10:35 AM …" at bounding box center [368, 173] width 51 height 11
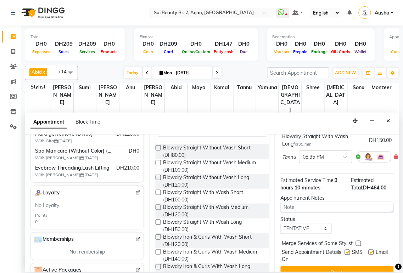
scroll to position [155, 0]
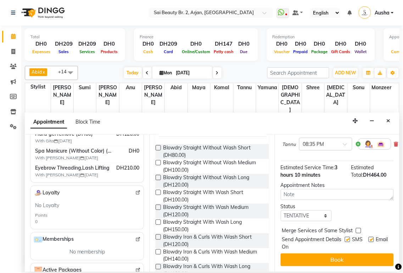
click at [360, 228] on label at bounding box center [358, 230] width 5 height 5
click at [360, 229] on input "checkbox" at bounding box center [358, 231] width 5 height 5
checkbox input "true"
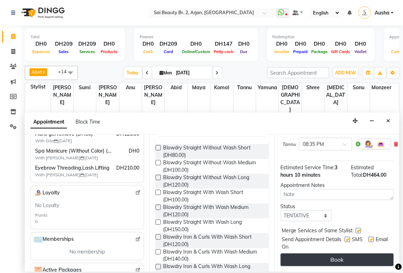
click at [344, 254] on button "Book" at bounding box center [337, 260] width 113 height 13
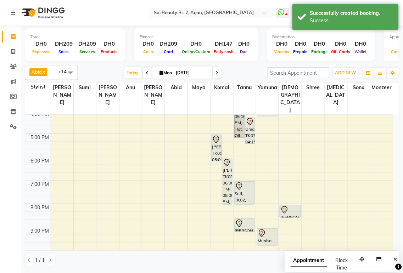
scroll to position [170, 0]
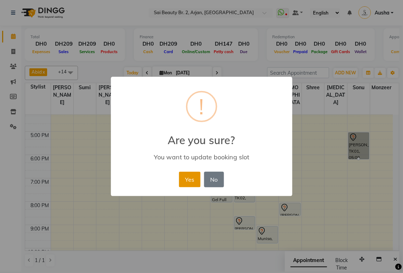
click at [189, 176] on button "Yes" at bounding box center [190, 180] width 22 height 16
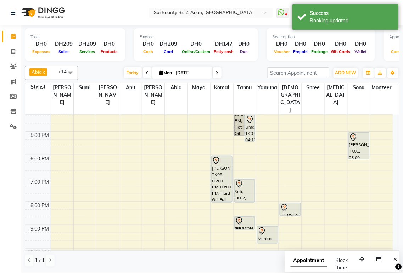
click at [265, 227] on icon at bounding box center [262, 231] width 9 height 9
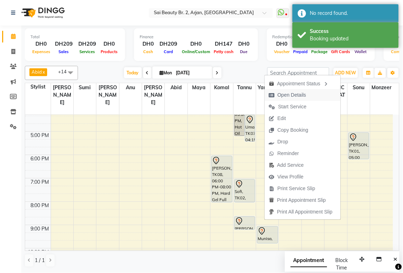
click at [295, 97] on span "Open Details" at bounding box center [292, 94] width 29 height 7
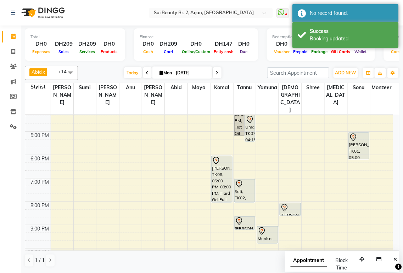
click at [266, 227] on icon at bounding box center [262, 231] width 9 height 9
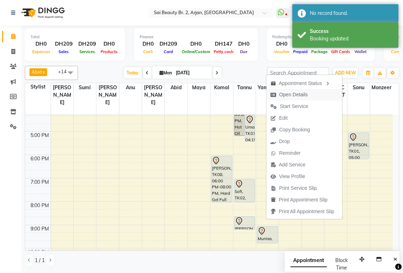
click at [291, 96] on span "Open Details" at bounding box center [293, 94] width 29 height 7
select select "7"
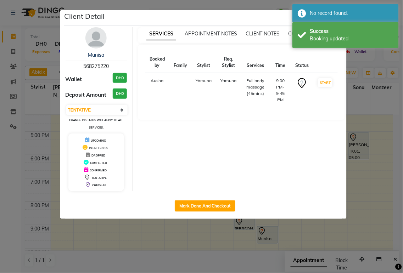
click at [377, 57] on ngb-modal-window "Client Detail Munisa 568275220 Wallet DH0 Deposit Amount DH0 Select IN SERVICE …" at bounding box center [201, 136] width 403 height 273
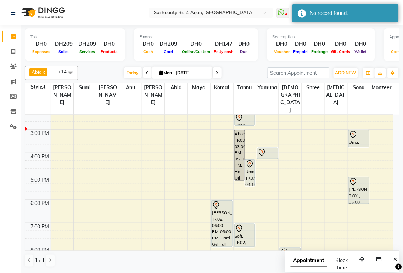
scroll to position [123, 0]
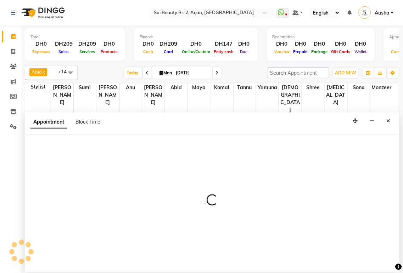
select select "82917"
select select "975"
select select "tentative"
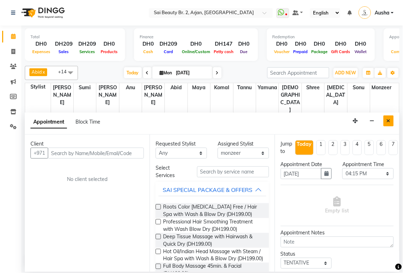
click at [389, 121] on icon "Close" at bounding box center [389, 120] width 4 height 5
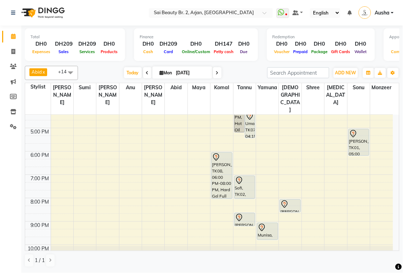
scroll to position [178, 0]
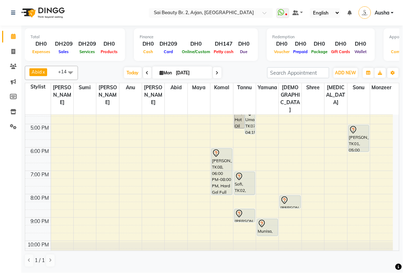
click at [218, 155] on div "[PERSON_NAME], TK08, 06:00 PM-08:00 PM, Hard Gel Full Set" at bounding box center [222, 172] width 21 height 46
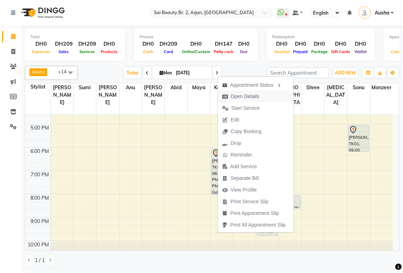
click at [251, 96] on span "Open Details" at bounding box center [245, 96] width 29 height 7
select select "7"
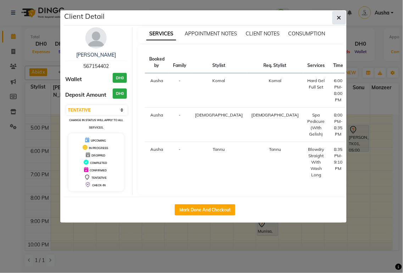
click at [337, 19] on icon "button" at bounding box center [339, 18] width 4 height 6
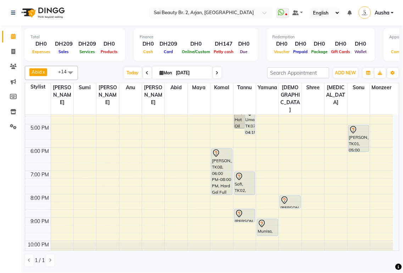
click at [216, 73] on icon at bounding box center [217, 73] width 3 height 4
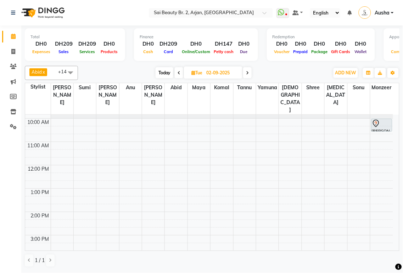
scroll to position [0, 0]
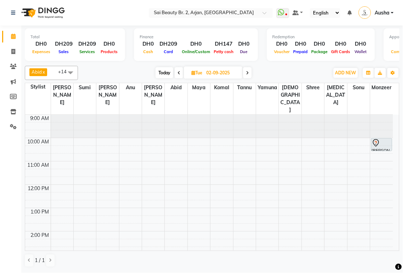
click at [247, 72] on icon at bounding box center [247, 73] width 3 height 4
click at [178, 72] on icon at bounding box center [178, 73] width 3 height 4
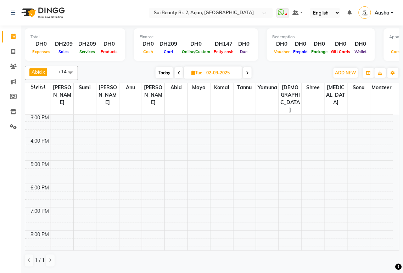
click at [179, 72] on icon at bounding box center [179, 73] width 3 height 4
type input "[DATE]"
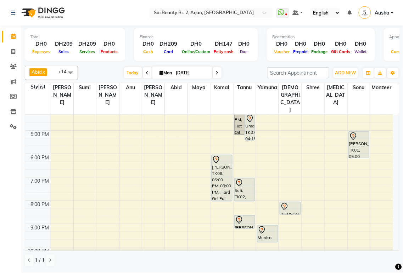
scroll to position [173, 0]
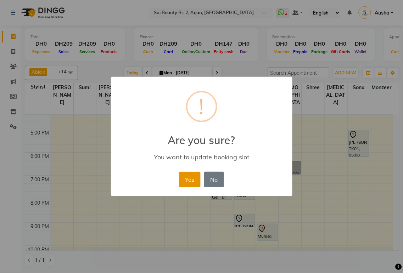
click at [187, 182] on button "Yes" at bounding box center [190, 180] width 22 height 16
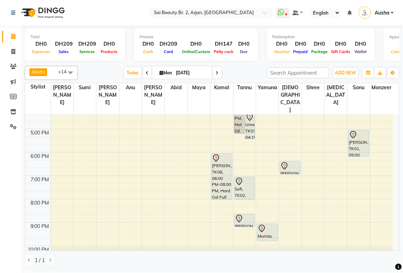
click at [220, 157] on div "[PERSON_NAME], TK08, 06:00 PM-08:00 PM, Hard Gel Full Set" at bounding box center [222, 177] width 21 height 46
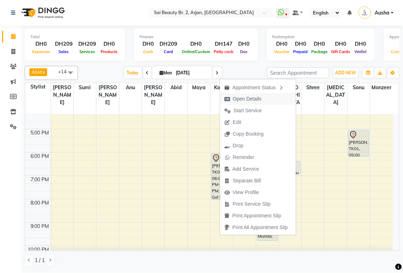
click at [257, 99] on span "Open Details" at bounding box center [247, 98] width 29 height 7
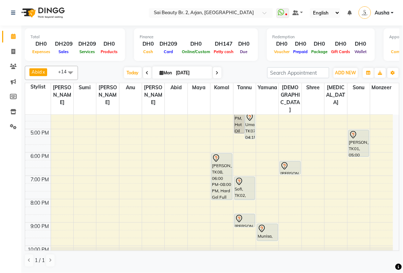
click at [220, 157] on div "[PERSON_NAME], TK08, 06:00 PM-08:00 PM, Hard Gel Full Set" at bounding box center [222, 177] width 21 height 46
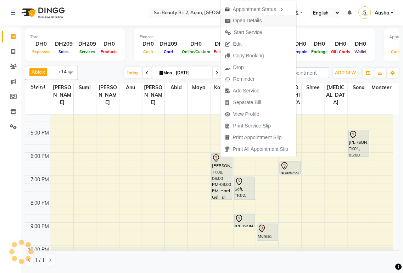
click at [271, 23] on button "Open Details" at bounding box center [259, 21] width 76 height 12
select select "7"
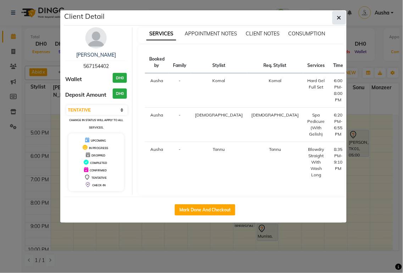
click at [339, 17] on icon "button" at bounding box center [339, 18] width 4 height 6
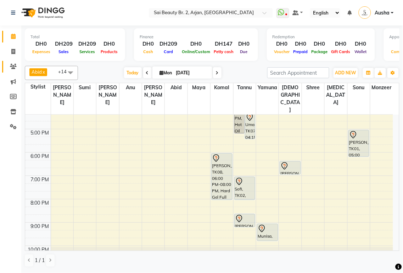
click at [12, 67] on icon at bounding box center [13, 66] width 7 height 5
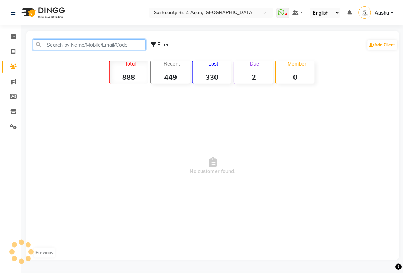
click at [116, 45] on input "text" at bounding box center [89, 44] width 113 height 11
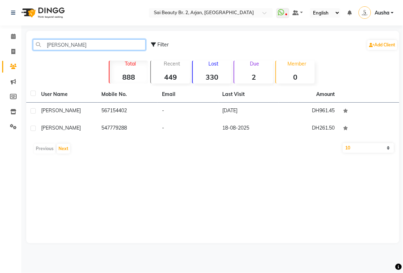
type input "[PERSON_NAME]"
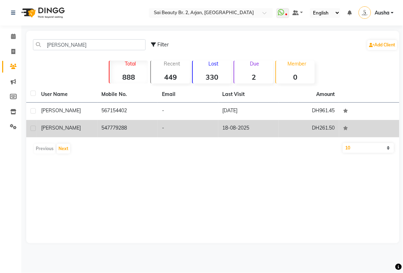
click at [316, 128] on td "DH261.50" at bounding box center [309, 128] width 61 height 17
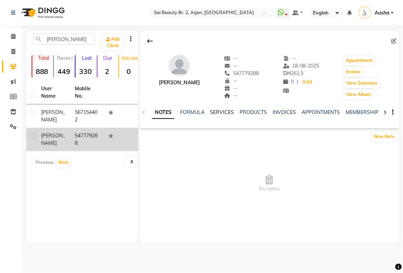
click at [224, 112] on link "SERVICES" at bounding box center [222, 112] width 24 height 6
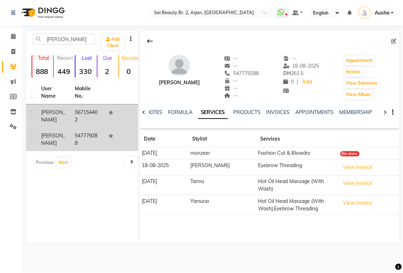
click at [96, 111] on td "567154402" at bounding box center [88, 116] width 34 height 23
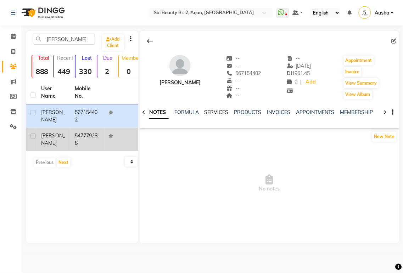
click at [215, 112] on link "SERVICES" at bounding box center [217, 112] width 24 height 6
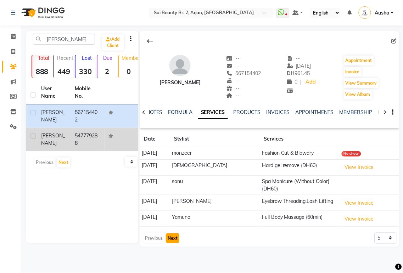
click at [168, 234] on button "Next" at bounding box center [172, 239] width 13 height 10
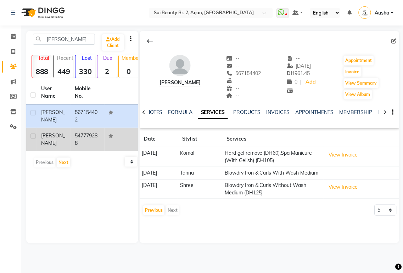
click at [172, 216] on div "Previous Next" at bounding box center [162, 210] width 38 height 11
click at [15, 36] on icon at bounding box center [13, 36] width 5 height 5
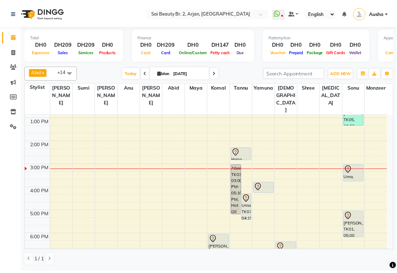
scroll to position [88, 0]
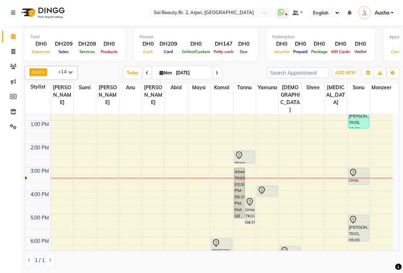
click at [249, 198] on div "Uma, TK07, 04:15 PM-05:25 PM, Half Arms Waxing,Half Legs Waxing (Top)" at bounding box center [250, 211] width 10 height 26
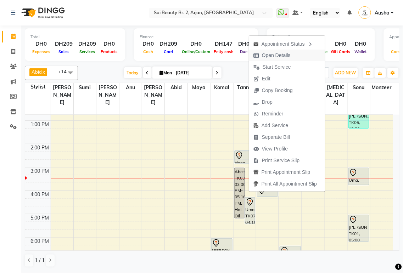
click at [285, 57] on span "Open Details" at bounding box center [276, 55] width 29 height 7
select select "7"
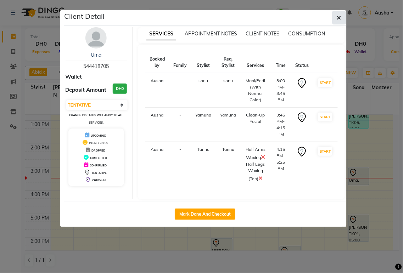
click at [339, 18] on icon "button" at bounding box center [339, 18] width 4 height 6
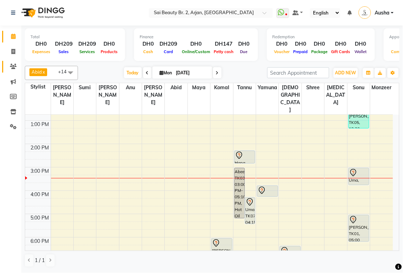
click at [13, 67] on icon at bounding box center [13, 66] width 7 height 5
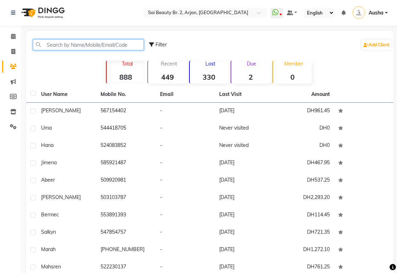
click at [76, 44] on input "text" at bounding box center [88, 44] width 111 height 11
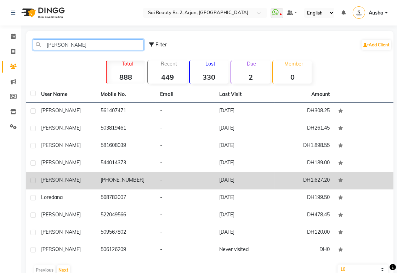
type input "[PERSON_NAME]"
click at [311, 178] on td "DH1,627.20" at bounding box center [305, 180] width 60 height 17
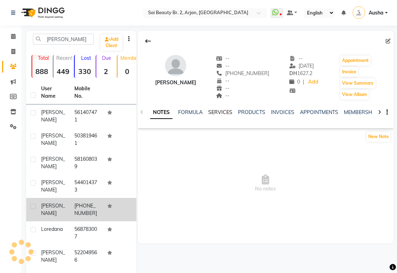
click at [222, 111] on link "SERVICES" at bounding box center [220, 112] width 24 height 6
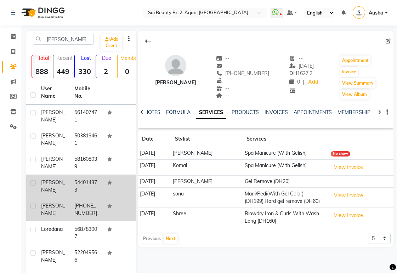
click at [84, 181] on td "544014373" at bounding box center [86, 186] width 33 height 23
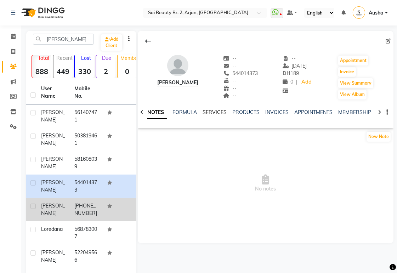
click at [215, 113] on link "SERVICES" at bounding box center [215, 112] width 24 height 6
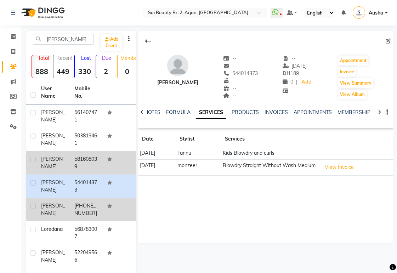
click at [85, 161] on td "581608039" at bounding box center [86, 162] width 33 height 23
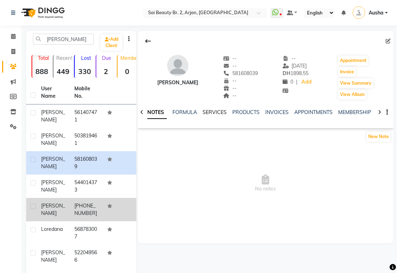
click at [221, 109] on link "SERVICES" at bounding box center [215, 112] width 24 height 6
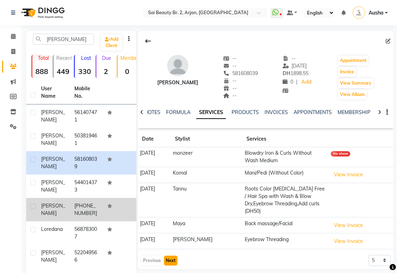
click at [170, 256] on button "Next" at bounding box center [170, 261] width 13 height 10
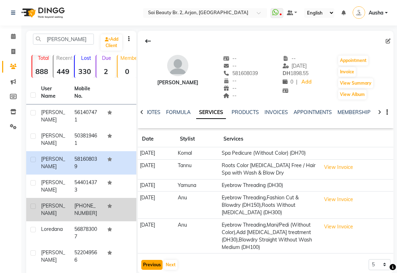
click at [150, 265] on button "Previous" at bounding box center [151, 265] width 21 height 10
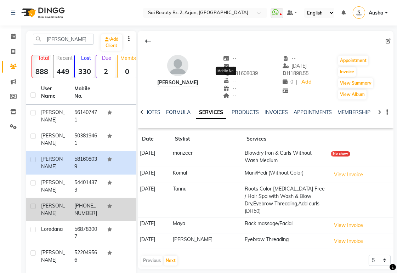
click at [243, 91] on div "--" at bounding box center [240, 88] width 35 height 7
copy span "581608039"
click at [13, 52] on icon at bounding box center [13, 51] width 4 height 5
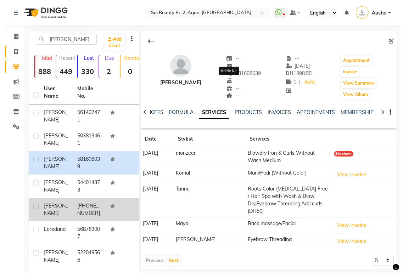
select select "service"
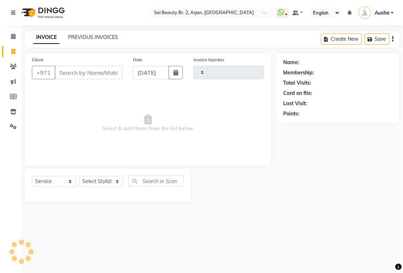
type input "1887"
select select "6956"
type input "581608039"
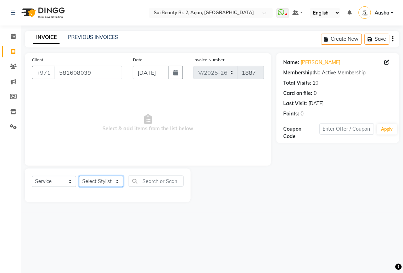
click at [112, 183] on select "Select Stylist [PERSON_NAME][MEDICAL_DATA] [PERSON_NAME] [PERSON_NAME] [PERSON_…" at bounding box center [101, 181] width 44 height 11
select select "61483"
click at [79, 177] on select "Select Stylist [PERSON_NAME][MEDICAL_DATA] [PERSON_NAME] [PERSON_NAME] [PERSON_…" at bounding box center [101, 181] width 44 height 11
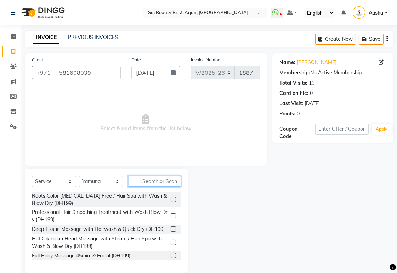
click at [149, 184] on input "text" at bounding box center [155, 181] width 52 height 11
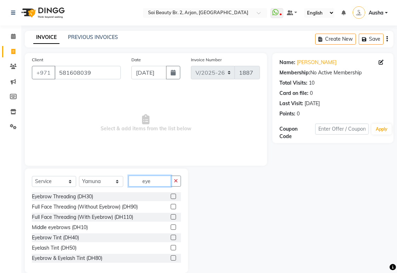
type input "eye"
click at [77, 197] on div "Eyebrow Threading (DH30)" at bounding box center [62, 196] width 61 height 7
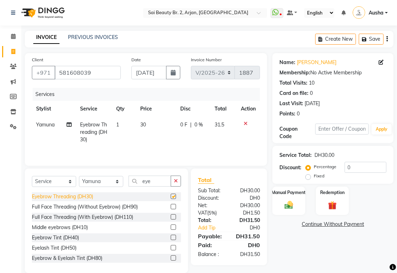
checkbox input "false"
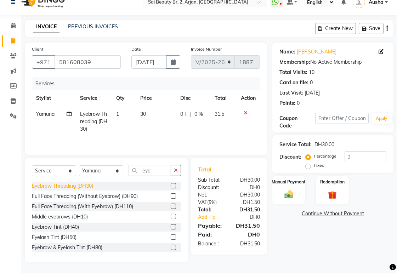
click at [285, 190] on img at bounding box center [289, 195] width 14 height 10
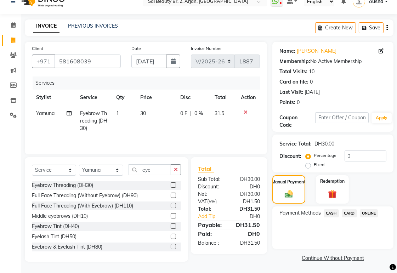
click at [351, 213] on span "CARD" at bounding box center [349, 214] width 15 height 8
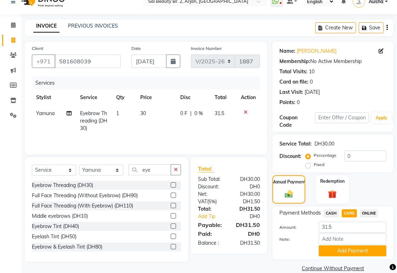
scroll to position [23, 0]
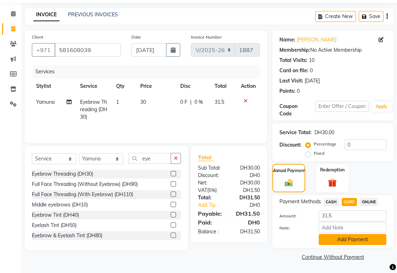
click at [366, 239] on button "Add Payment" at bounding box center [353, 239] width 68 height 11
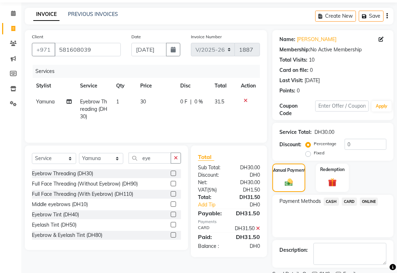
scroll to position [52, 0]
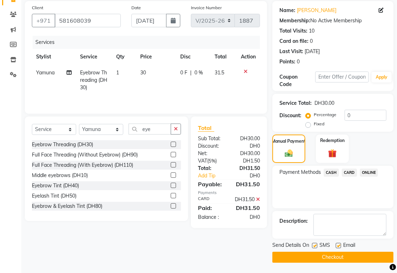
click at [357, 259] on button "Checkout" at bounding box center [333, 257] width 121 height 11
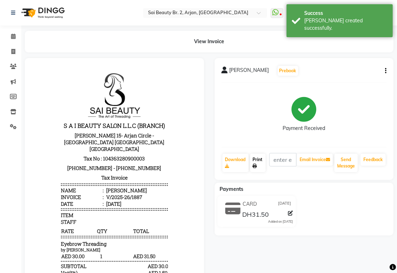
click at [261, 160] on link "Print" at bounding box center [258, 163] width 16 height 18
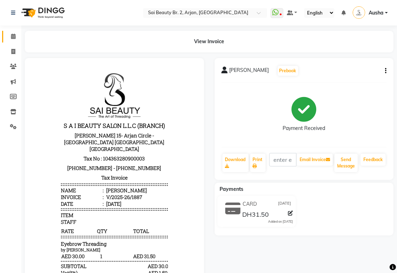
click at [11, 35] on icon at bounding box center [13, 36] width 5 height 5
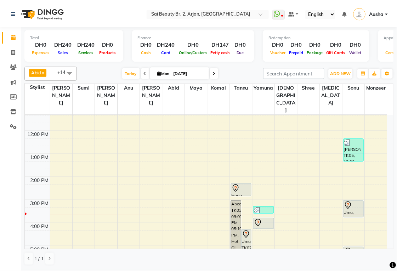
scroll to position [55, 0]
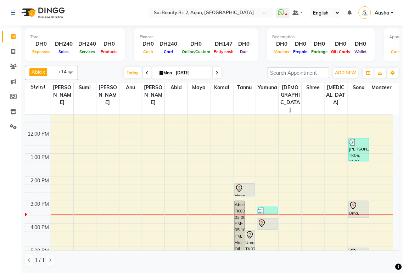
click at [247, 184] on div at bounding box center [245, 188] width 20 height 9
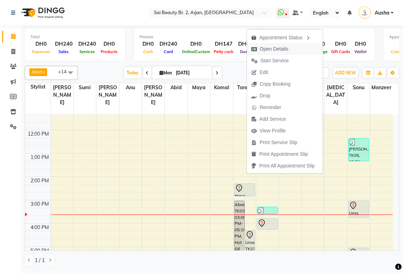
click at [276, 49] on span "Open Details" at bounding box center [274, 48] width 29 height 7
select select "7"
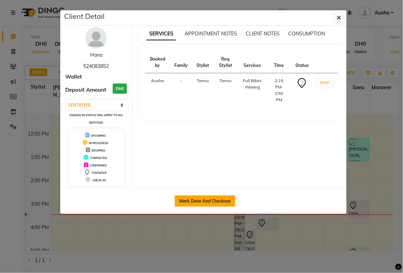
click at [216, 201] on button "Mark Done And Checkout" at bounding box center [205, 201] width 61 height 11
select select "service"
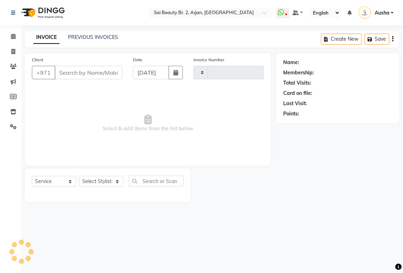
type input "1888"
select select "6956"
type input "524083852"
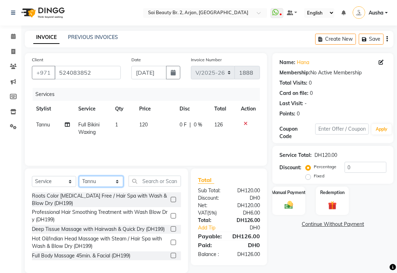
click at [115, 186] on select "Select Stylist [PERSON_NAME][MEDICAL_DATA] [PERSON_NAME] [PERSON_NAME] [PERSON_…" at bounding box center [101, 181] width 44 height 11
select select "72771"
click at [79, 177] on select "Select Stylist [PERSON_NAME][MEDICAL_DATA] [PERSON_NAME] [PERSON_NAME] [PERSON_…" at bounding box center [101, 181] width 44 height 11
click at [153, 183] on input "text" at bounding box center [155, 181] width 52 height 11
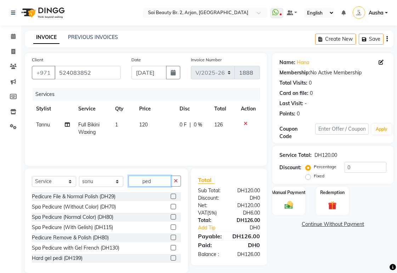
type input "ped"
click at [78, 217] on div "Spa Pedicure (Normal Color) (DH80)" at bounding box center [73, 217] width 82 height 7
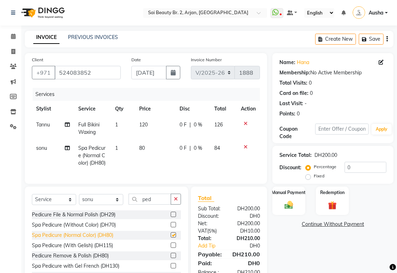
checkbox input "false"
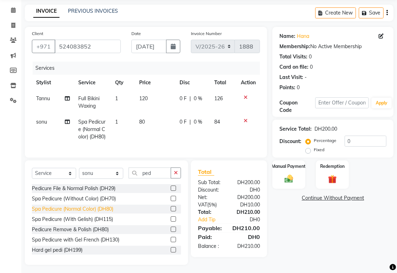
scroll to position [42, 0]
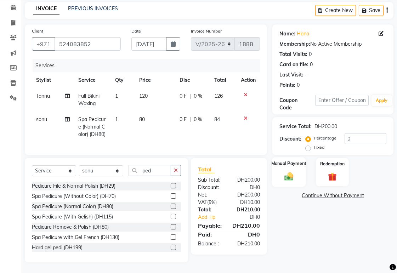
click at [290, 171] on img at bounding box center [289, 176] width 15 height 10
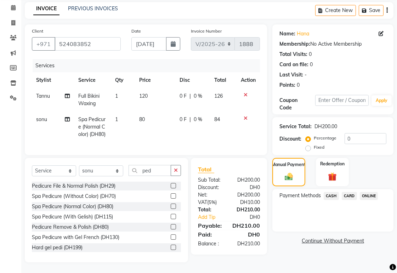
click at [352, 192] on span "CARD" at bounding box center [349, 196] width 15 height 8
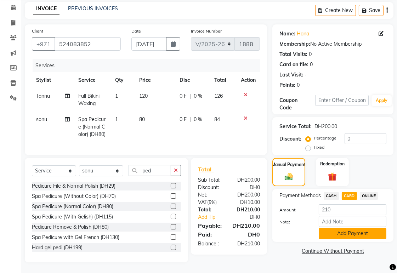
click at [367, 228] on button "Add Payment" at bounding box center [353, 233] width 68 height 11
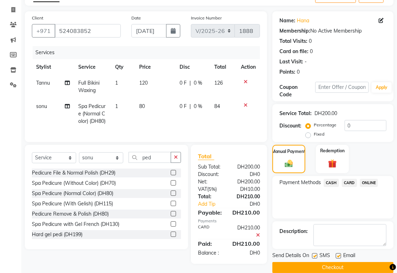
scroll to position [57, 0]
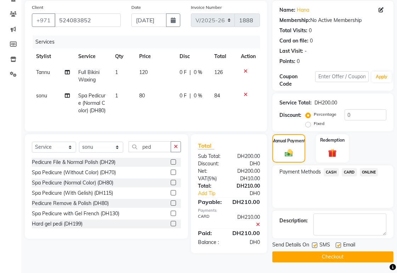
click at [356, 252] on button "Checkout" at bounding box center [333, 257] width 121 height 11
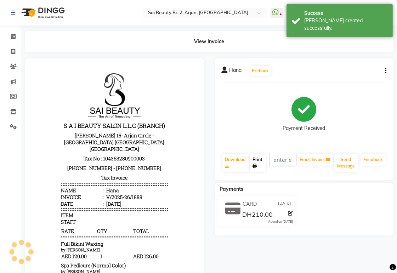
click at [259, 161] on link "Print" at bounding box center [258, 163] width 16 height 18
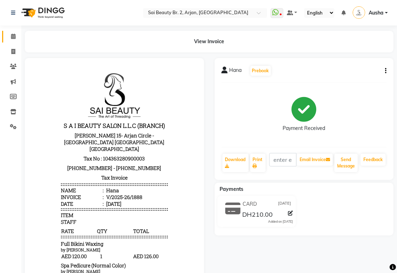
click at [10, 37] on span at bounding box center [13, 37] width 12 height 8
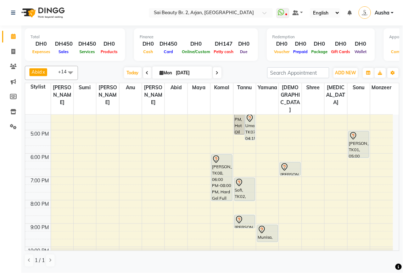
scroll to position [178, 0]
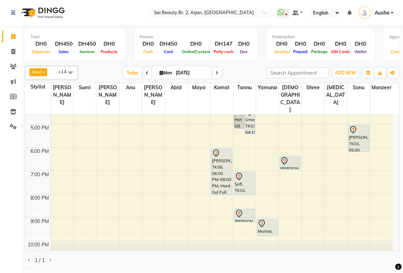
click at [363, 128] on div "[PERSON_NAME], TK01, 05:00 PM-06:10 PM, Spa Manicure (With Gelish),Hard gel rem…" at bounding box center [359, 139] width 21 height 26
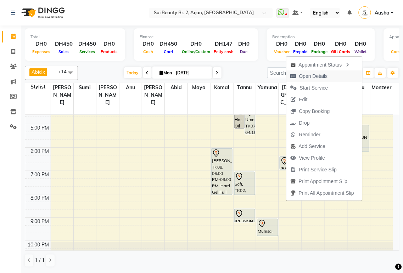
click at [318, 77] on span "Open Details" at bounding box center [313, 76] width 29 height 7
select select "7"
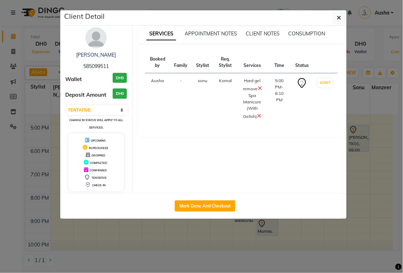
click at [97, 43] on img at bounding box center [95, 37] width 21 height 21
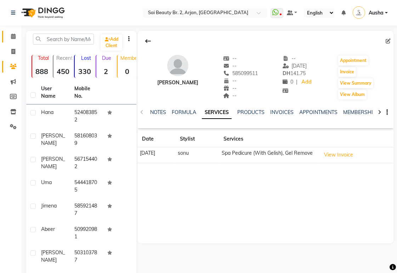
click at [13, 35] on icon at bounding box center [13, 36] width 5 height 5
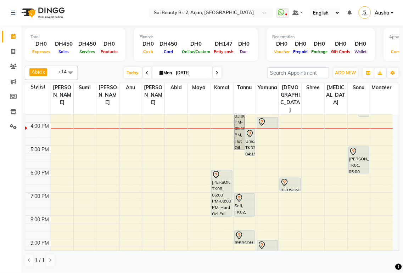
scroll to position [178, 0]
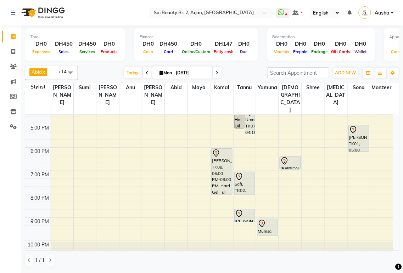
click at [362, 126] on div "[PERSON_NAME], TK01, 05:00 PM-06:10 PM, Spa Manicure (With Gelish),Hard gel rem…" at bounding box center [359, 139] width 21 height 26
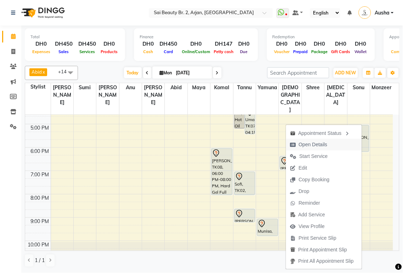
click at [334, 143] on button "Open Details" at bounding box center [324, 145] width 76 height 12
select select "7"
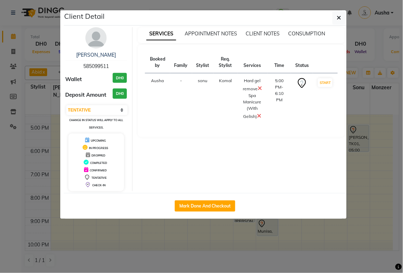
click at [98, 43] on img at bounding box center [95, 37] width 21 height 21
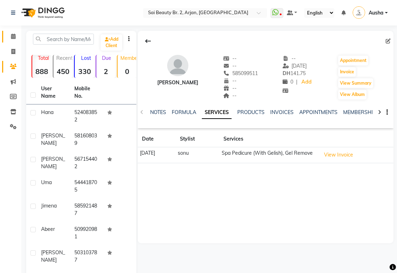
click at [11, 34] on icon at bounding box center [13, 36] width 5 height 5
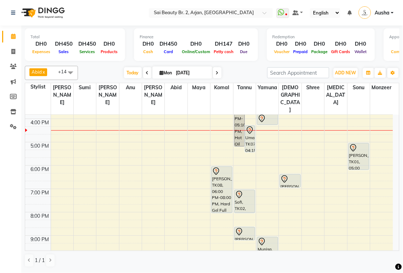
scroll to position [178, 0]
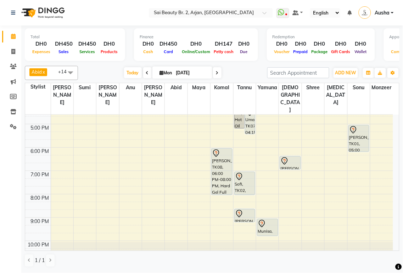
click at [268, 219] on div "Munisa, TK04, 09:00 PM-09:45 PM, Full body massage (45mins)" at bounding box center [267, 227] width 21 height 17
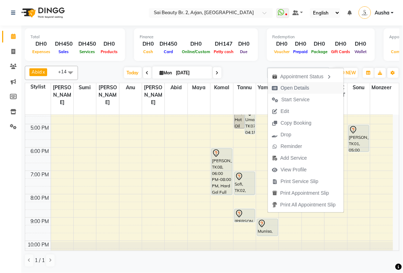
click at [307, 88] on span "Open Details" at bounding box center [295, 87] width 29 height 7
select select "7"
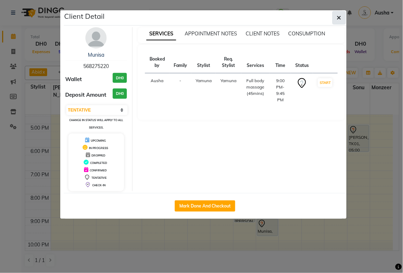
click at [340, 19] on icon "button" at bounding box center [339, 18] width 4 height 6
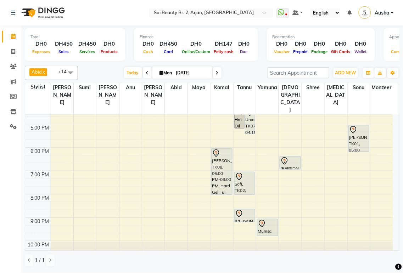
click at [244, 210] on div at bounding box center [245, 214] width 20 height 9
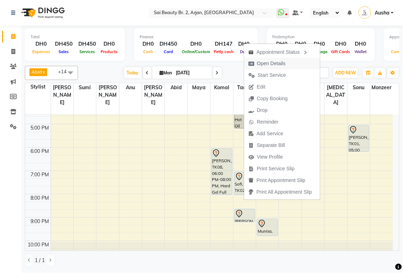
click at [286, 64] on span "Open Details" at bounding box center [267, 64] width 46 height 12
select select "7"
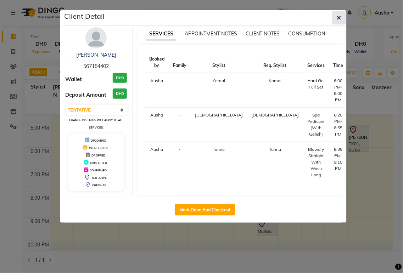
click at [338, 17] on icon "button" at bounding box center [339, 18] width 4 height 6
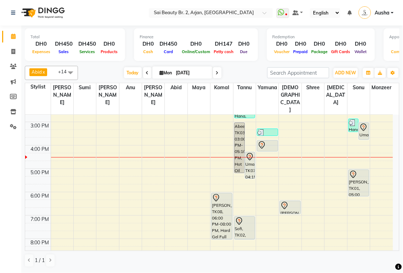
scroll to position [131, 0]
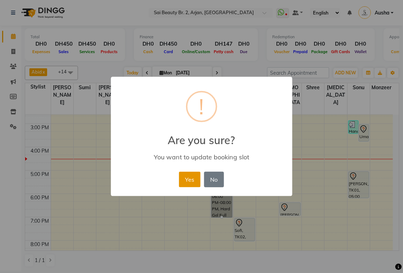
click at [194, 178] on button "Yes" at bounding box center [190, 180] width 22 height 16
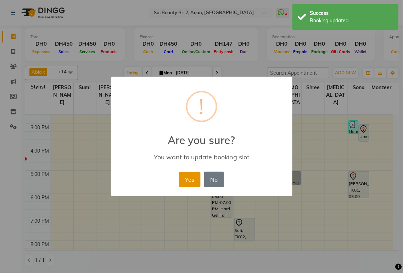
click at [194, 178] on button "Yes" at bounding box center [190, 180] width 22 height 16
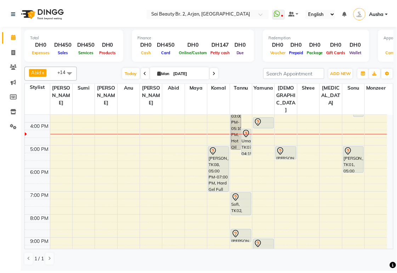
scroll to position [157, 0]
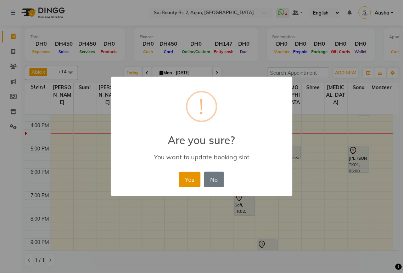
click at [194, 174] on button "Yes" at bounding box center [190, 180] width 22 height 16
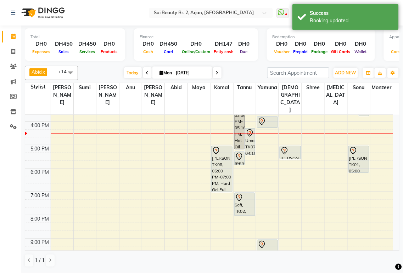
click at [254, 129] on div "Uma, TK07, 04:15 PM-05:25 PM, Half Arms Waxing,Half Legs Waxing (Top)" at bounding box center [250, 142] width 10 height 26
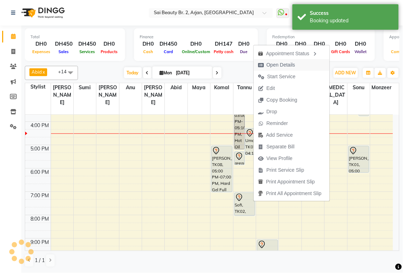
click at [286, 63] on span "Open Details" at bounding box center [281, 64] width 29 height 7
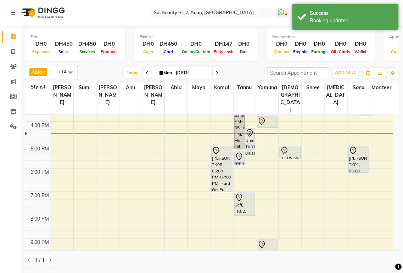
click at [248, 130] on div "Uma, TK07, 04:15 PM-05:25 PM, Half Arms Waxing,Half Legs Waxing (Top)" at bounding box center [250, 142] width 10 height 26
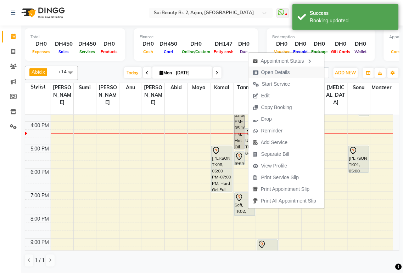
click at [276, 71] on span "Open Details" at bounding box center [275, 72] width 29 height 7
select select "7"
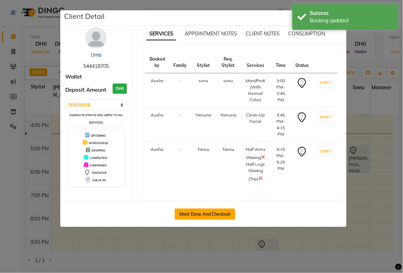
click at [211, 212] on button "Mark Done And Checkout" at bounding box center [205, 214] width 61 height 11
select select "service"
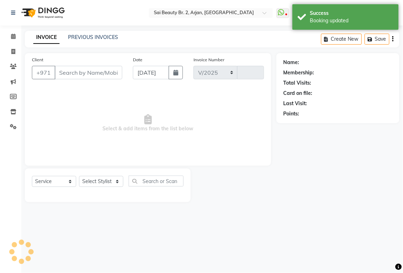
select select "6956"
type input "1889"
type input "544418705"
select select "72771"
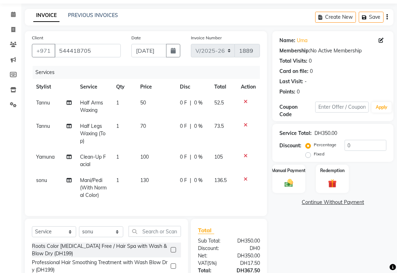
scroll to position [23, 0]
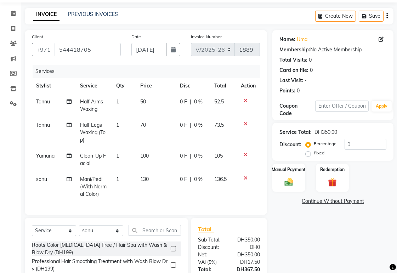
click at [245, 123] on icon at bounding box center [246, 124] width 4 height 5
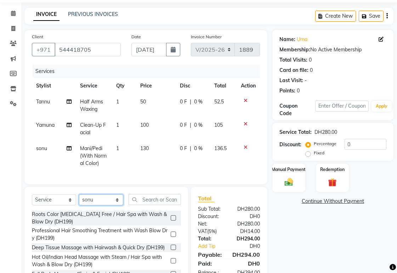
click at [115, 204] on select "Select Stylist [PERSON_NAME][MEDICAL_DATA] [PERSON_NAME] [PERSON_NAME] [PERSON_…" at bounding box center [101, 200] width 44 height 11
click at [155, 168] on td "130" at bounding box center [156, 156] width 40 height 31
select select "72771"
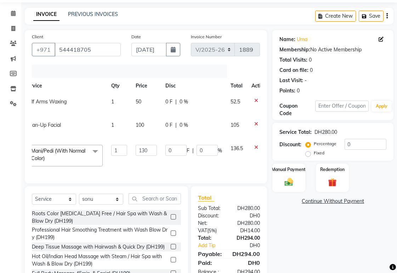
click at [257, 147] on icon at bounding box center [257, 147] width 4 height 5
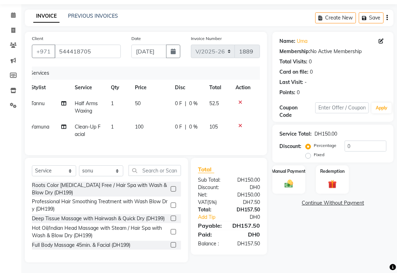
scroll to position [0, 5]
click at [241, 123] on icon at bounding box center [241, 125] width 4 height 5
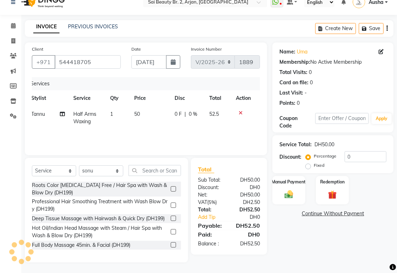
scroll to position [11, 0]
click at [156, 171] on input "text" at bounding box center [155, 170] width 52 height 11
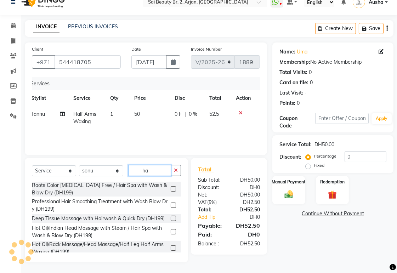
type input "ha"
click at [115, 172] on select "Select Stylist [PERSON_NAME][MEDICAL_DATA] [PERSON_NAME] [PERSON_NAME] [PERSON_…" at bounding box center [101, 171] width 44 height 11
select select "60066"
click at [79, 166] on select "Select Stylist [PERSON_NAME][MEDICAL_DATA] [PERSON_NAME] [PERSON_NAME] [PERSON_…" at bounding box center [101, 171] width 44 height 11
click at [159, 169] on input "ha" at bounding box center [150, 170] width 43 height 11
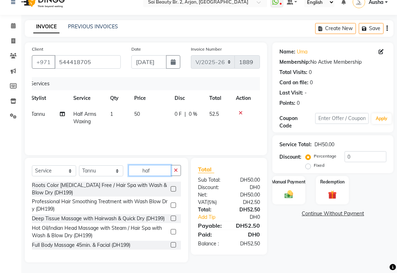
scroll to position [2, 0]
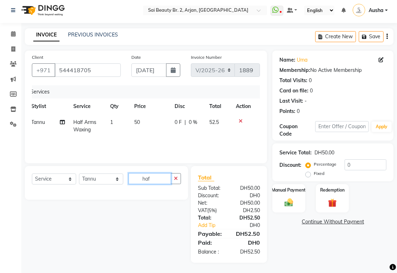
click at [164, 179] on input "haf" at bounding box center [150, 178] width 43 height 11
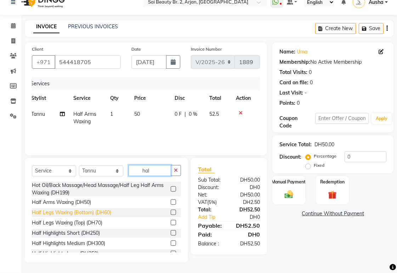
type input "hal"
click at [79, 211] on div "Half Legs Waxing (Bottom) (DH60)" at bounding box center [71, 212] width 79 height 7
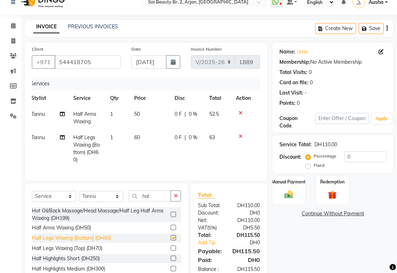
checkbox input "false"
click at [158, 202] on input "hal" at bounding box center [150, 196] width 43 height 11
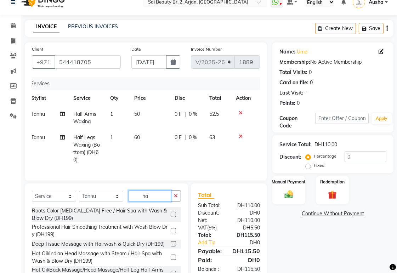
type input "h"
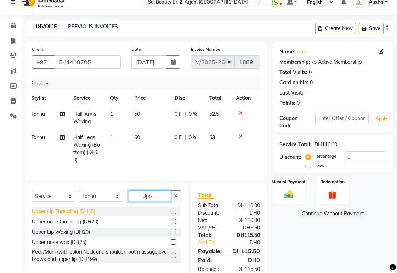
type input "Upp"
click at [80, 216] on div "Upper Lip Threading (DH15)" at bounding box center [63, 211] width 63 height 7
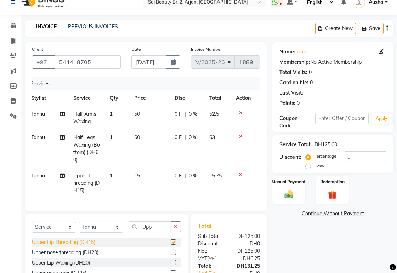
checkbox input "false"
click at [119, 233] on select "Select Stylist [PERSON_NAME][MEDICAL_DATA] [PERSON_NAME] [PERSON_NAME] [PERSON_…" at bounding box center [101, 227] width 44 height 11
select select "61483"
click at [79, 228] on select "Select Stylist [PERSON_NAME][MEDICAL_DATA] [PERSON_NAME] [PERSON_NAME] [PERSON_…" at bounding box center [101, 227] width 44 height 11
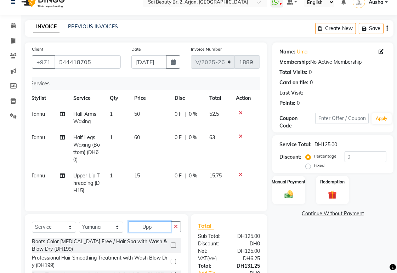
click at [163, 232] on input "Upp" at bounding box center [150, 227] width 43 height 11
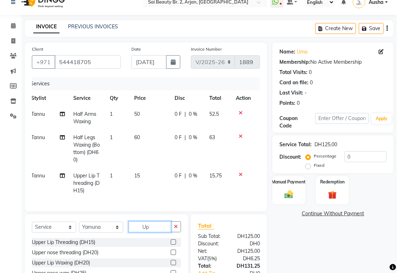
type input "U"
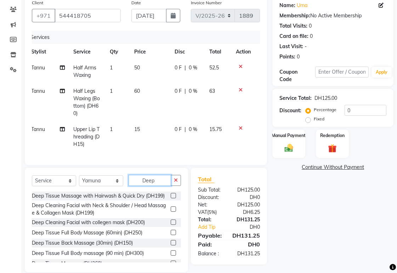
scroll to position [56, 0]
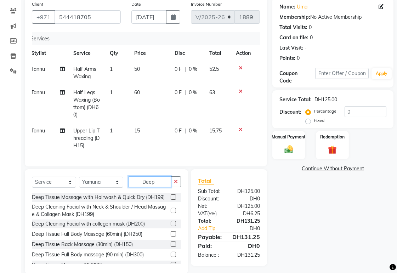
type input "Deep"
click at [171, 227] on label at bounding box center [173, 223] width 5 height 5
click at [171, 227] on input "checkbox" at bounding box center [173, 224] width 5 height 5
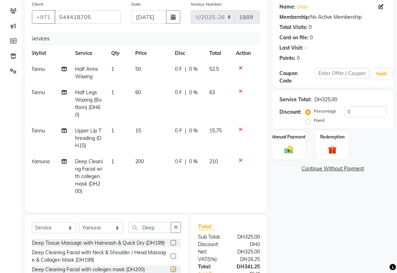
checkbox input "false"
click at [116, 230] on select "Select Stylist [PERSON_NAME][MEDICAL_DATA] [PERSON_NAME] [PERSON_NAME] [PERSON_…" at bounding box center [101, 228] width 44 height 11
select select "72771"
click at [79, 227] on select "Select Stylist [PERSON_NAME][MEDICAL_DATA] [PERSON_NAME] [PERSON_NAME] [PERSON_…" at bounding box center [101, 228] width 44 height 11
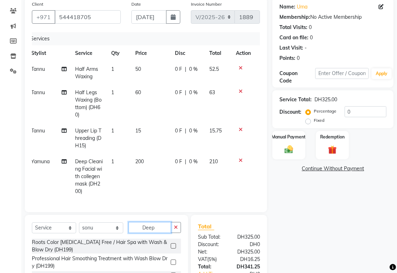
click at [162, 232] on input "Deep" at bounding box center [150, 227] width 43 height 11
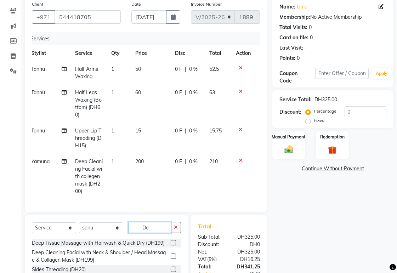
type input "D"
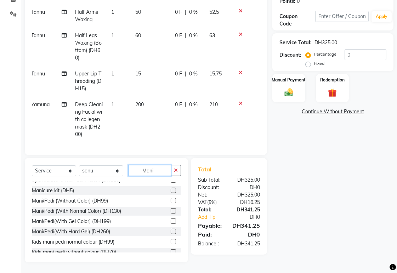
scroll to position [55, 0]
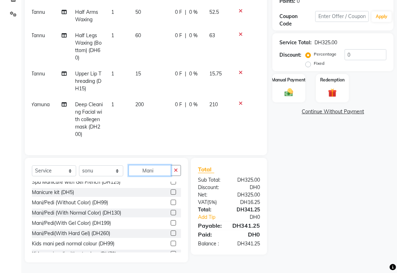
type input "Mani"
click at [171, 200] on label at bounding box center [173, 202] width 5 height 5
click at [171, 201] on input "checkbox" at bounding box center [173, 203] width 5 height 5
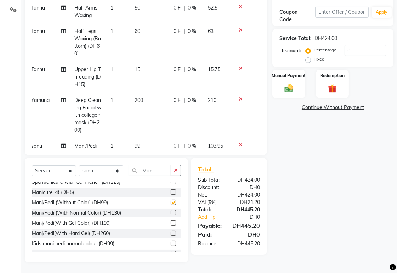
checkbox input "false"
click at [171, 211] on label at bounding box center [173, 212] width 5 height 5
click at [171, 211] on input "checkbox" at bounding box center [173, 213] width 5 height 5
checkbox input "false"
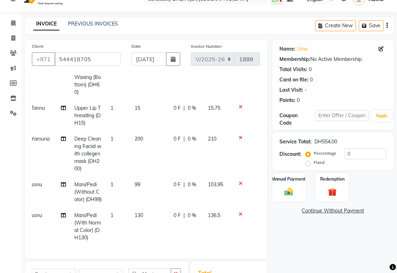
scroll to position [78, 5]
click at [239, 181] on icon at bounding box center [241, 183] width 4 height 5
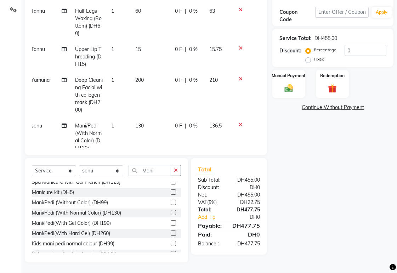
scroll to position [0, 5]
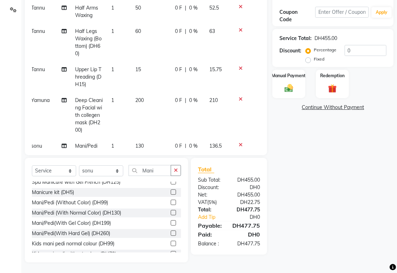
click at [40, 71] on span "Tannu" at bounding box center [38, 69] width 14 height 6
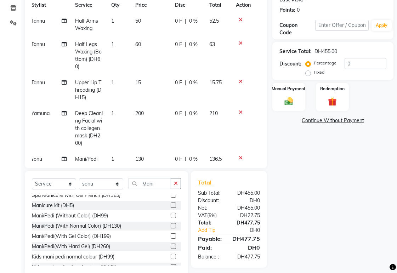
select select "60066"
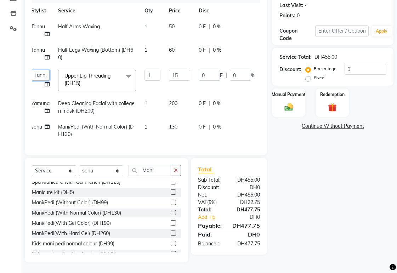
click at [42, 70] on select "[PERSON_NAME][MEDICAL_DATA] [PERSON_NAME] [PERSON_NAME] [PERSON_NAME] [PERSON_N…" at bounding box center [40, 75] width 18 height 11
select select "65140"
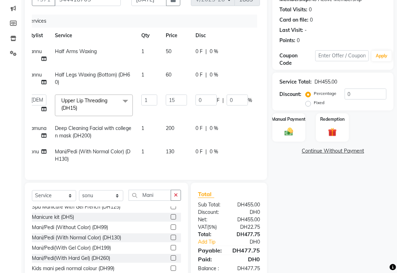
scroll to position [0, 0]
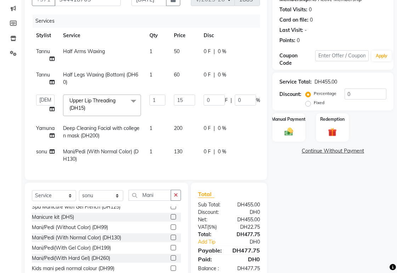
click at [52, 151] on icon at bounding box center [52, 151] width 5 height 5
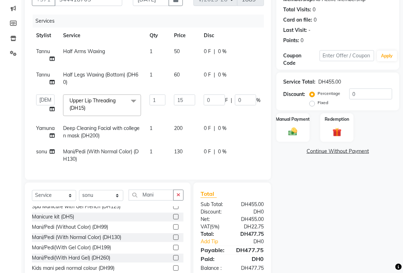
select select "72771"
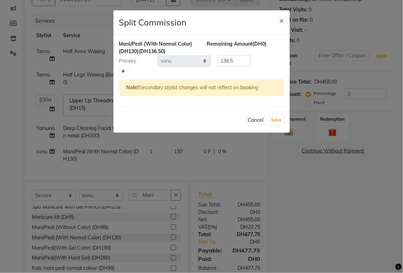
click at [124, 72] on icon at bounding box center [124, 71] width 4 height 4
type input "68.25"
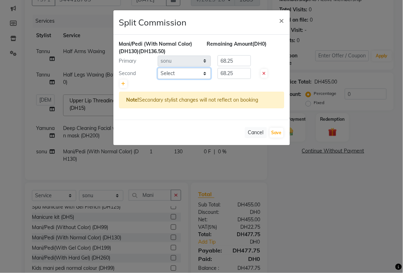
click at [178, 74] on select "Select [PERSON_NAME][MEDICAL_DATA] [PERSON_NAME] [PERSON_NAME] [PERSON_NAME] [P…" at bounding box center [184, 73] width 53 height 11
select select "65140"
click at [158, 68] on select "Select [PERSON_NAME][MEDICAL_DATA] [PERSON_NAME] [PERSON_NAME] [PERSON_NAME] [P…" at bounding box center [184, 73] width 53 height 11
click at [241, 74] on input "68.25" at bounding box center [234, 73] width 33 height 11
type input "6"
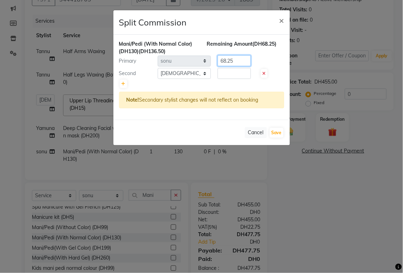
click at [238, 59] on input "68.25" at bounding box center [234, 60] width 33 height 11
type input "6"
click at [233, 70] on input "number" at bounding box center [234, 73] width 33 height 11
type input "6"
type input "75"
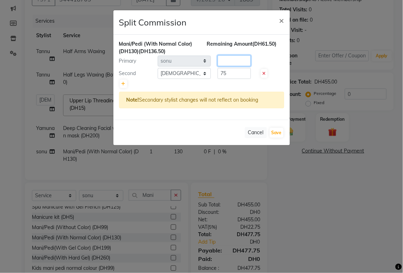
click at [229, 62] on input "number" at bounding box center [234, 60] width 33 height 11
type input "61.50"
click at [278, 133] on button "Save" at bounding box center [277, 133] width 14 height 10
select select "Select"
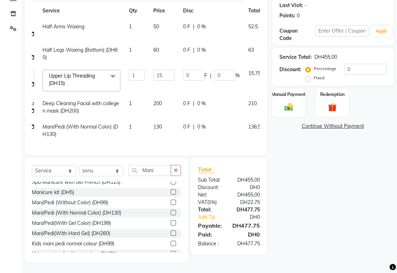
scroll to position [0, 43]
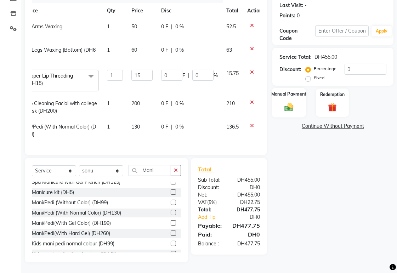
click at [289, 102] on img at bounding box center [289, 107] width 15 height 10
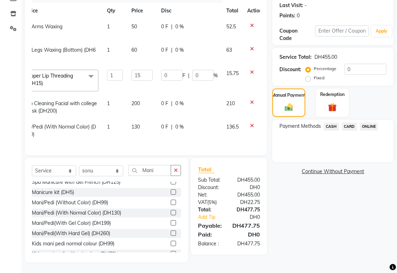
click at [355, 123] on span "CARD" at bounding box center [349, 127] width 15 height 8
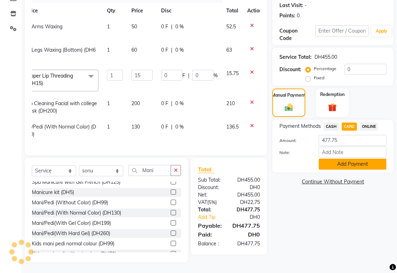
click at [358, 160] on button "Add Payment" at bounding box center [353, 164] width 68 height 11
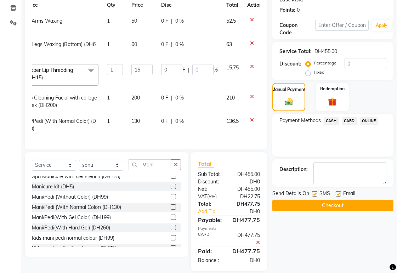
click at [357, 206] on button "Checkout" at bounding box center [333, 205] width 121 height 11
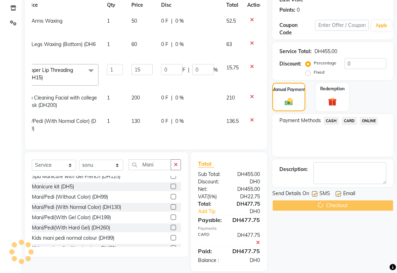
scroll to position [118, 0]
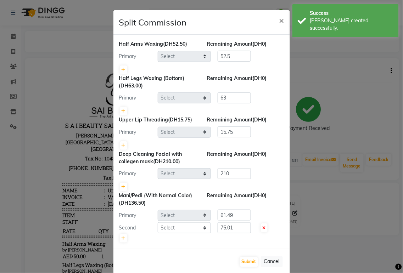
select select "60066"
select select "65140"
select select "61483"
select select "72771"
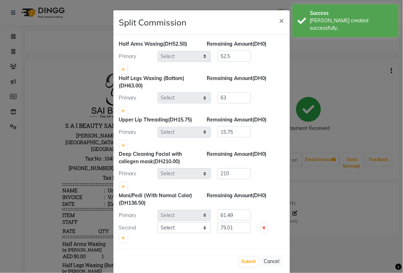
select select "65140"
click at [240, 213] on input "61.49" at bounding box center [234, 215] width 33 height 11
type input "61.50"
click at [239, 224] on input "75.01" at bounding box center [234, 228] width 33 height 11
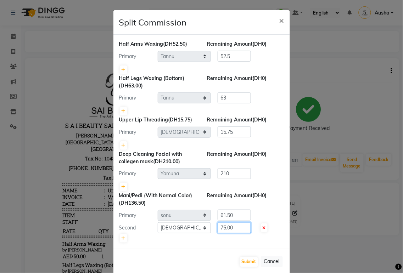
scroll to position [11, 0]
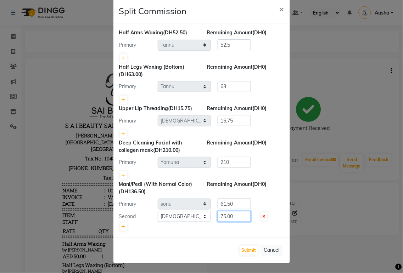
type input "75.00"
click at [249, 247] on button "Submit" at bounding box center [249, 251] width 18 height 10
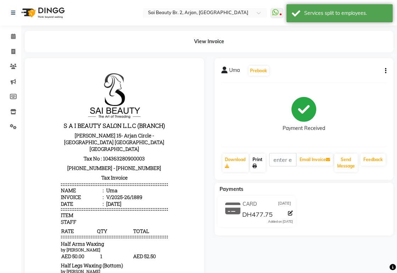
click at [260, 160] on link "Print" at bounding box center [258, 163] width 16 height 18
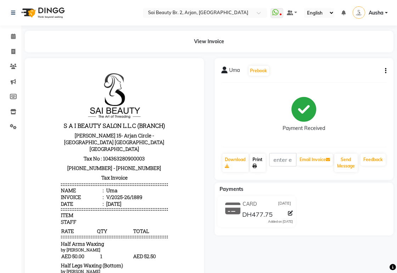
click at [257, 161] on link "Print" at bounding box center [258, 163] width 16 height 18
click at [13, 33] on span at bounding box center [13, 37] width 12 height 8
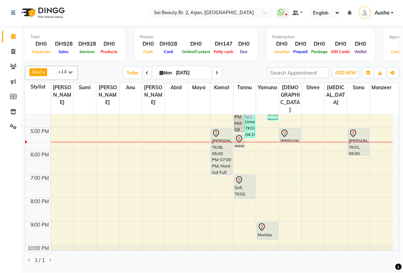
scroll to position [178, 0]
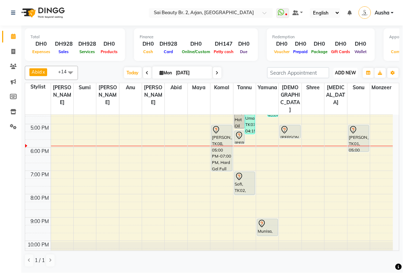
click at [347, 74] on span "ADD NEW" at bounding box center [345, 72] width 21 height 5
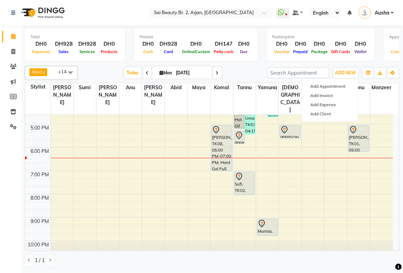
click at [359, 129] on div "[PERSON_NAME], TK01, 05:00 PM-06:10 PM, Spa Manicure (With Gelish),Hard gel rem…" at bounding box center [359, 139] width 21 height 26
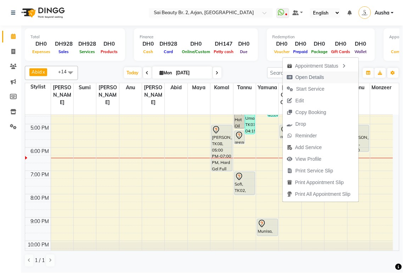
click at [303, 77] on span "Open Details" at bounding box center [310, 77] width 29 height 7
select select "7"
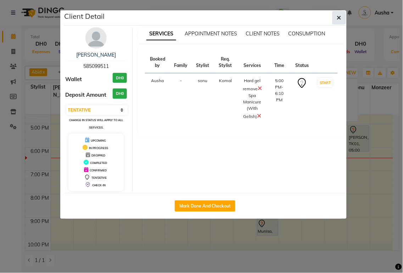
click at [336, 23] on button "button" at bounding box center [339, 17] width 13 height 13
